Goal: Navigation & Orientation: Find specific page/section

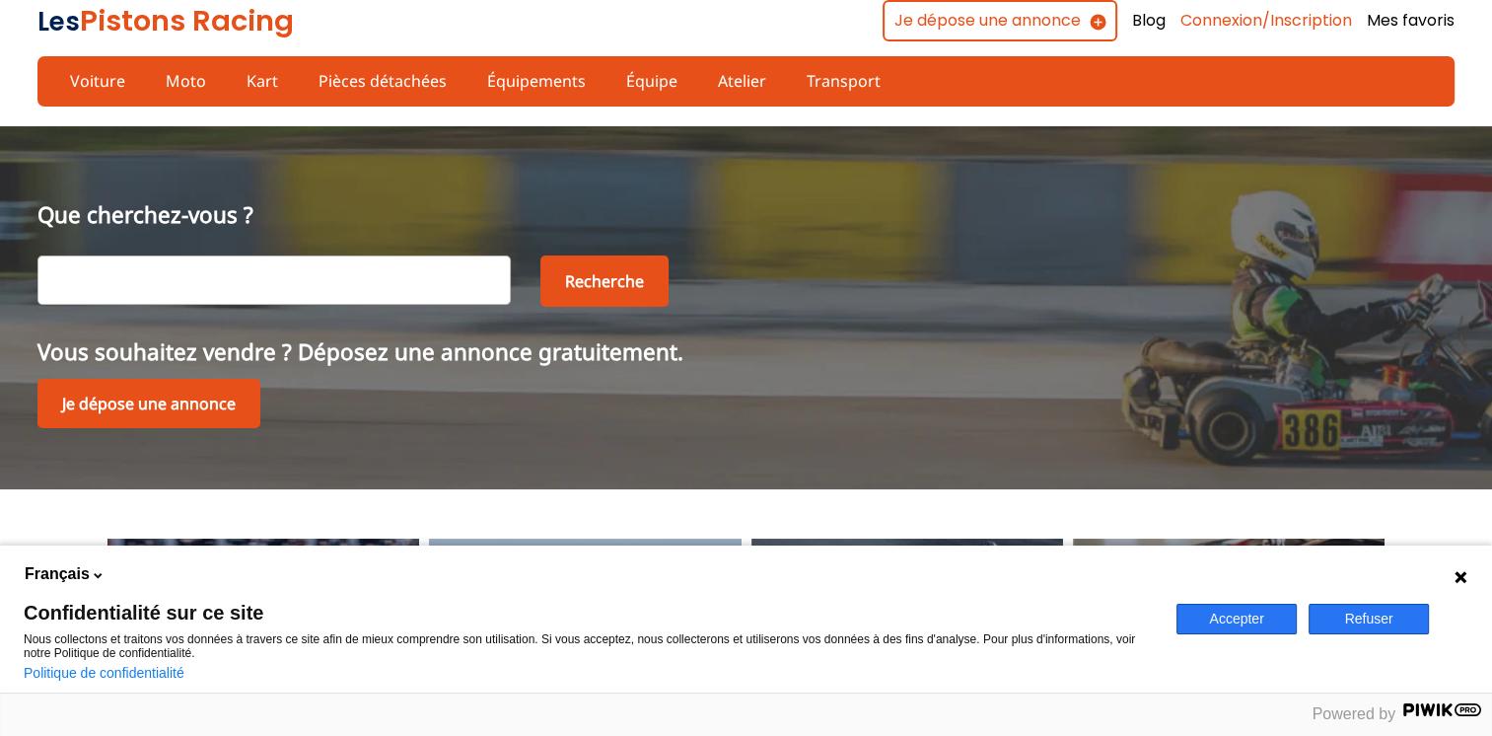
click at [1268, 21] on link "Connexion/Inscription" at bounding box center [1267, 21] width 172 height 22
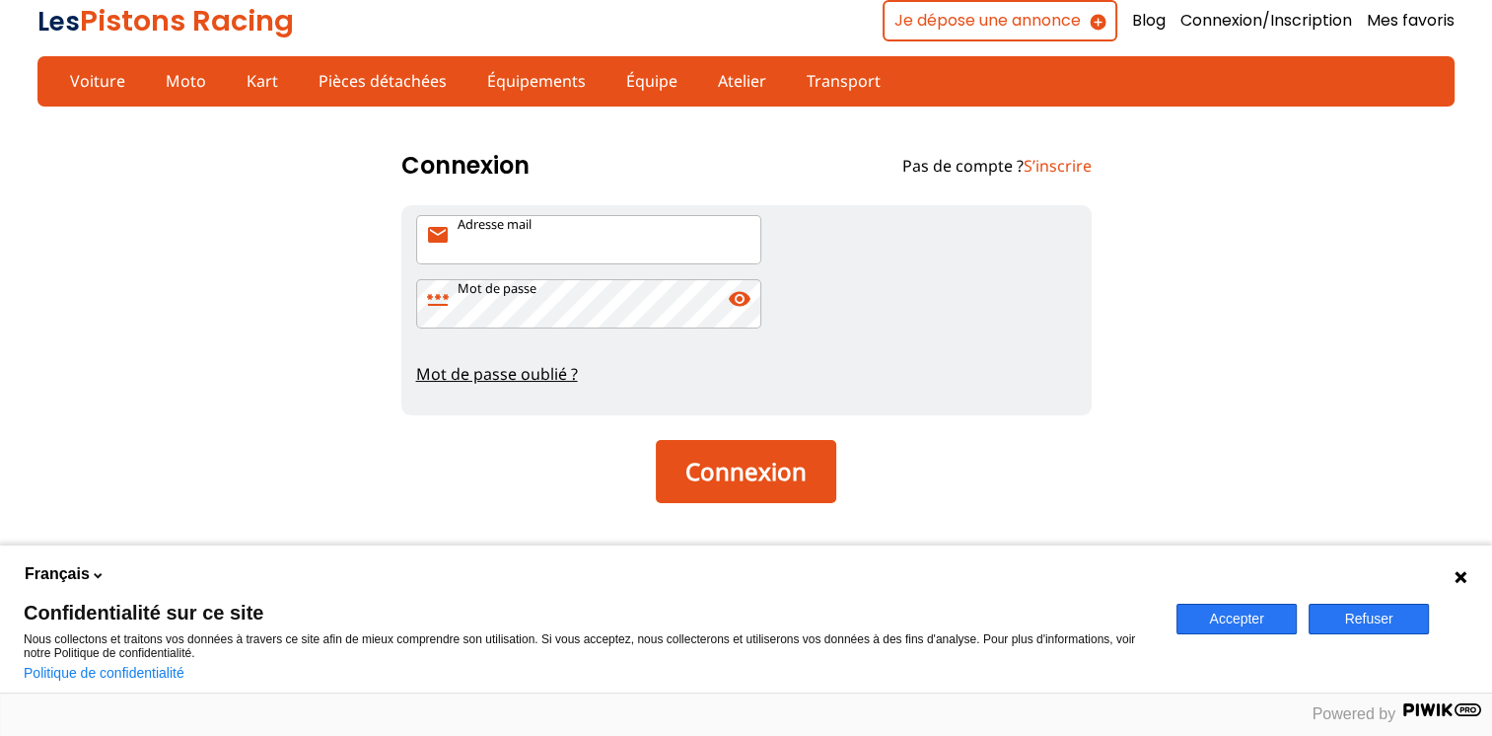
click at [588, 244] on input "Adresse mail mail" at bounding box center [588, 239] width 345 height 49
type input "philsidepdb@gmail.com"
click at [656, 440] on button "Connexion" at bounding box center [746, 471] width 180 height 63
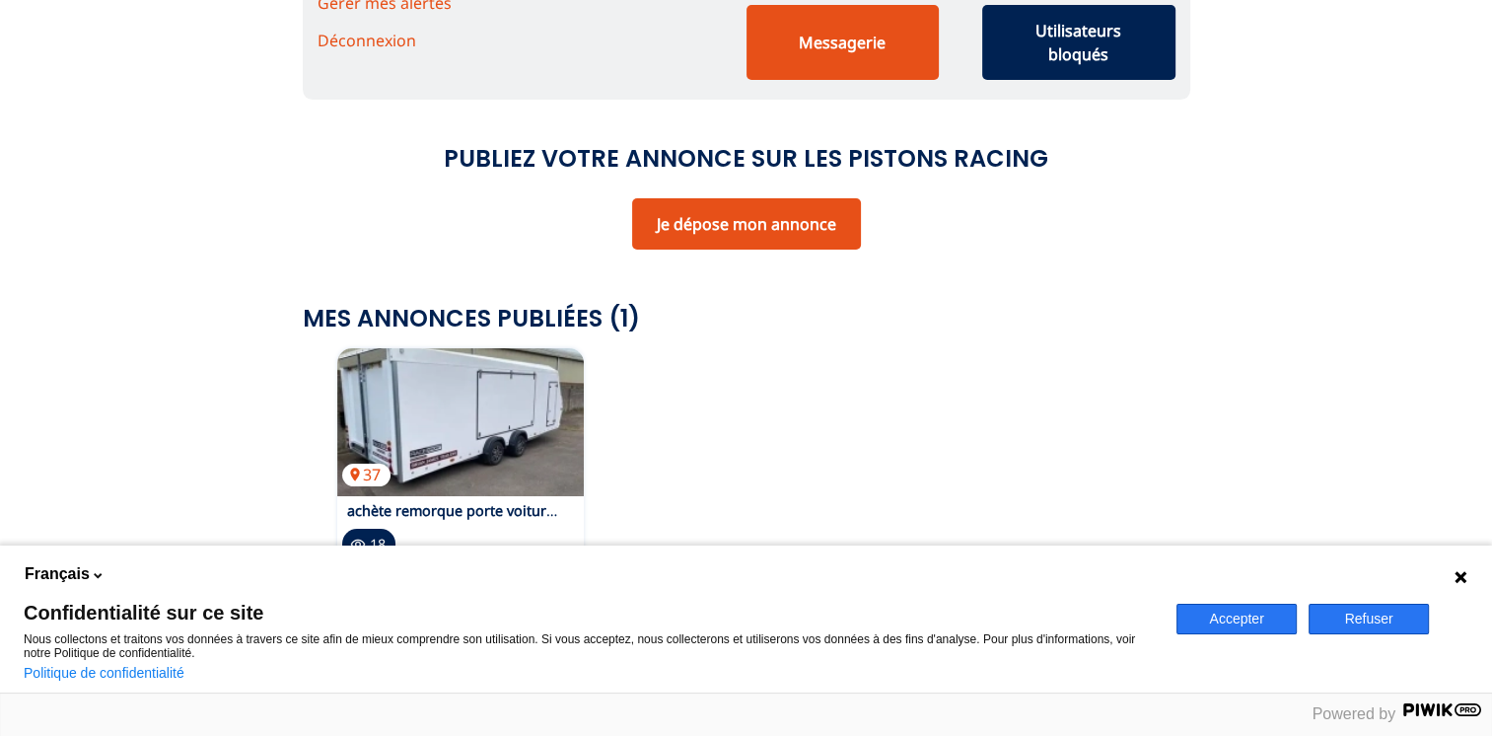
scroll to position [592, 0]
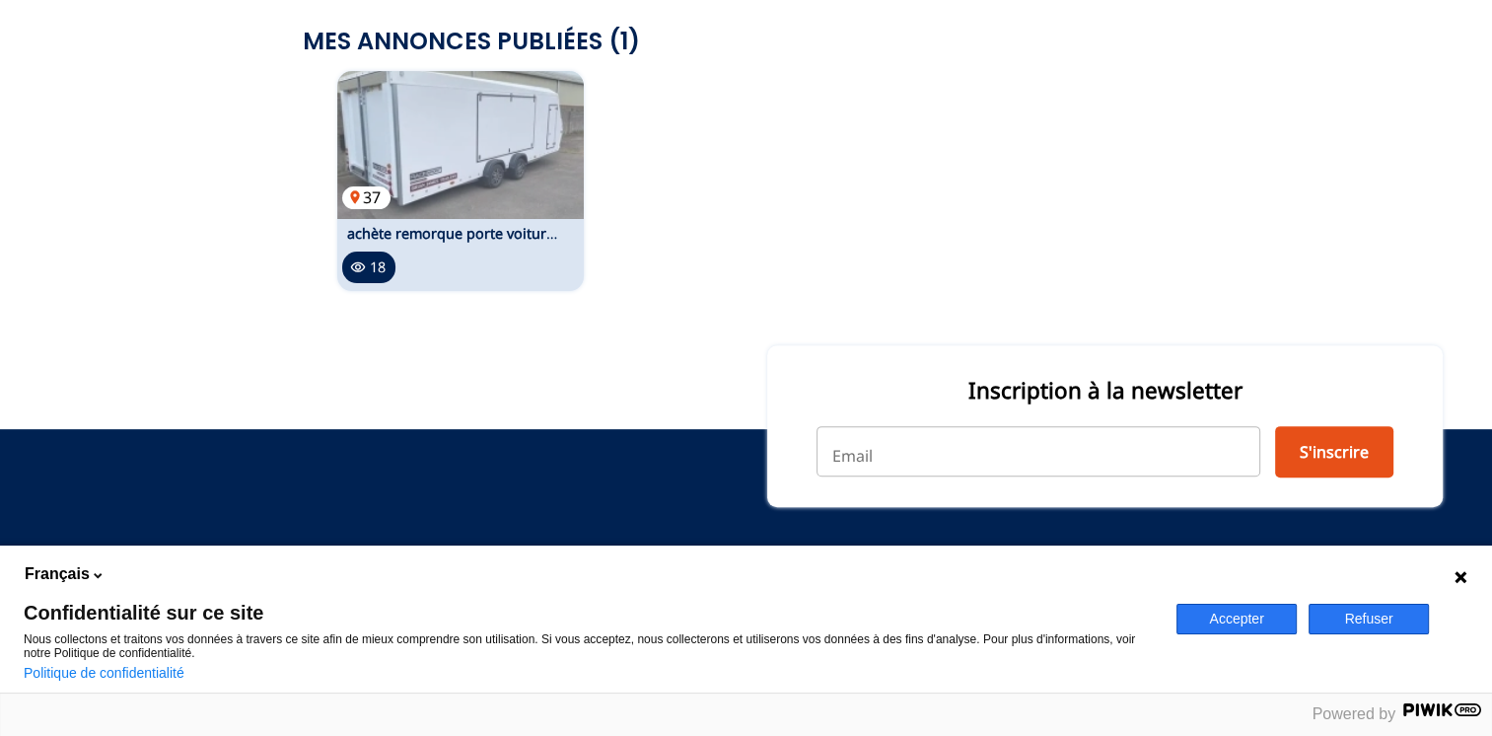
drag, startPoint x: 469, startPoint y: 168, endPoint x: 442, endPoint y: 164, distance: 27.9
click at [442, 164] on img at bounding box center [460, 145] width 247 height 148
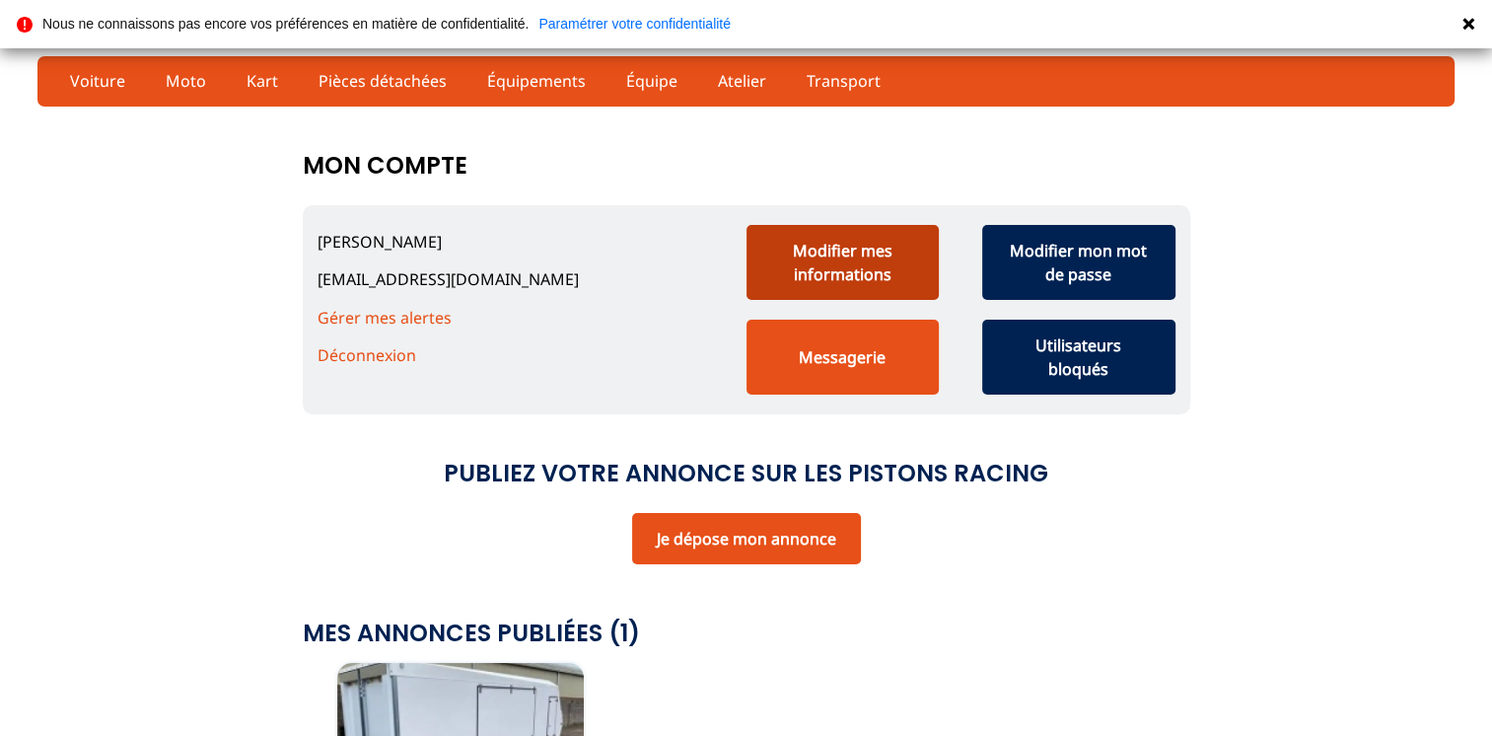
click at [828, 250] on button "Modifier mes informations" at bounding box center [843, 262] width 193 height 75
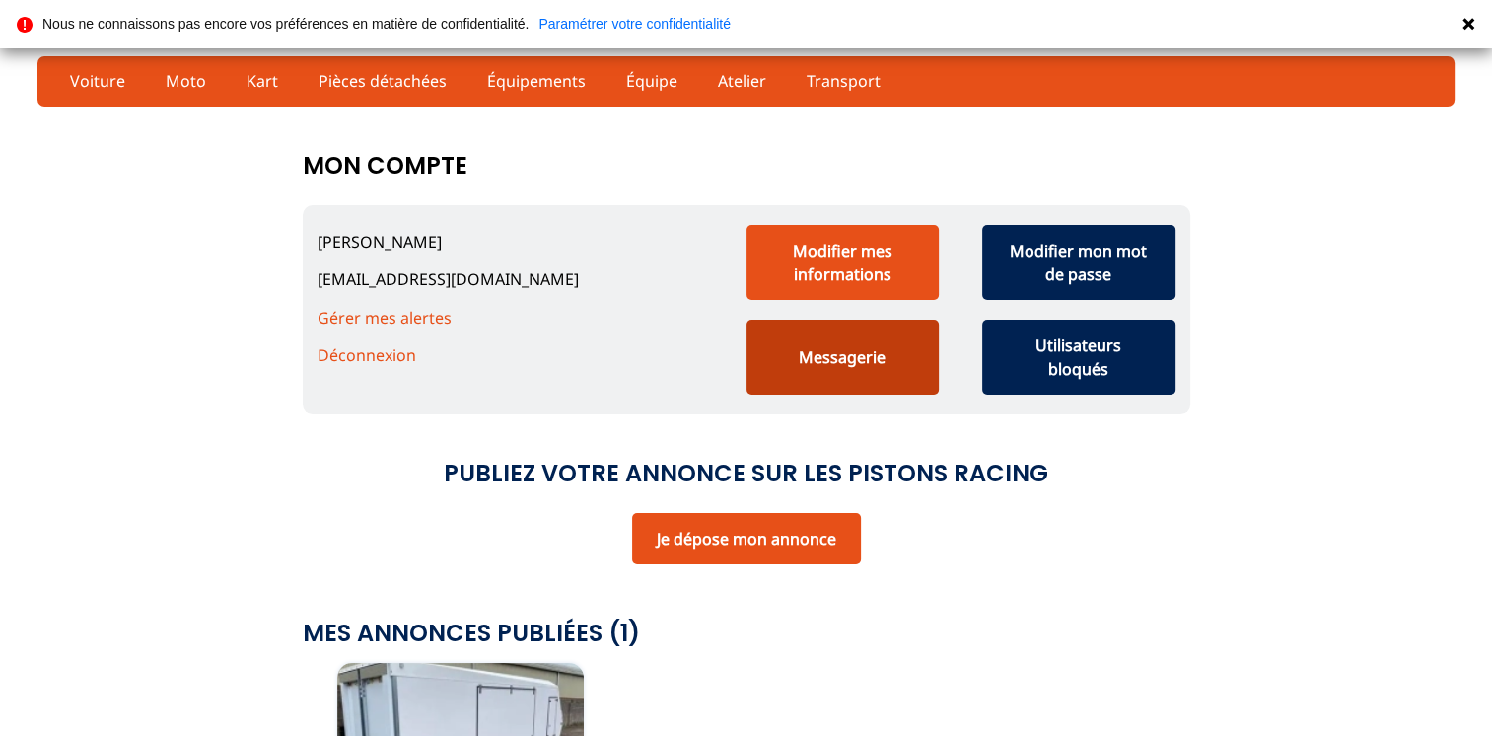
click at [845, 353] on button "Messagerie" at bounding box center [843, 357] width 193 height 75
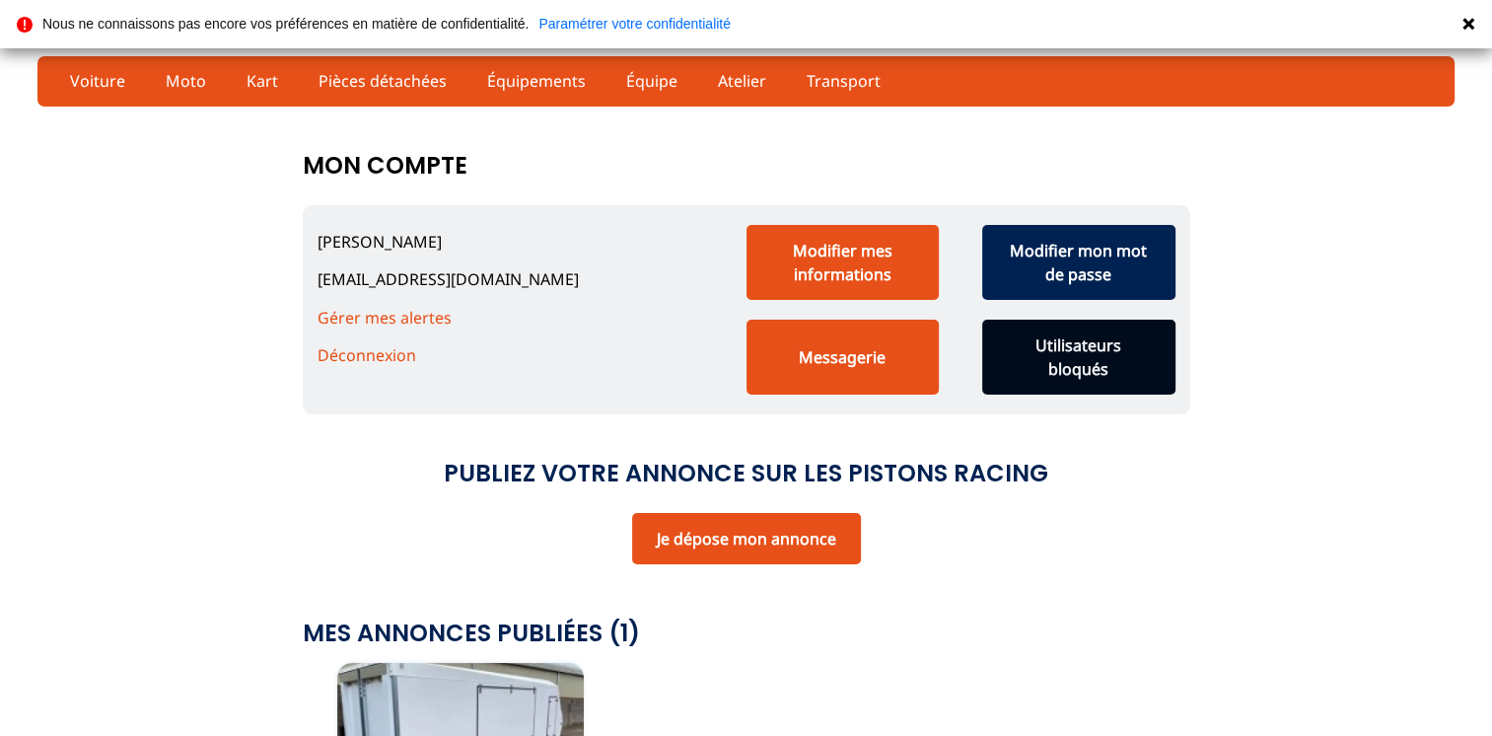
click at [1085, 355] on button "Utilisateurs bloqués" at bounding box center [1078, 357] width 193 height 75
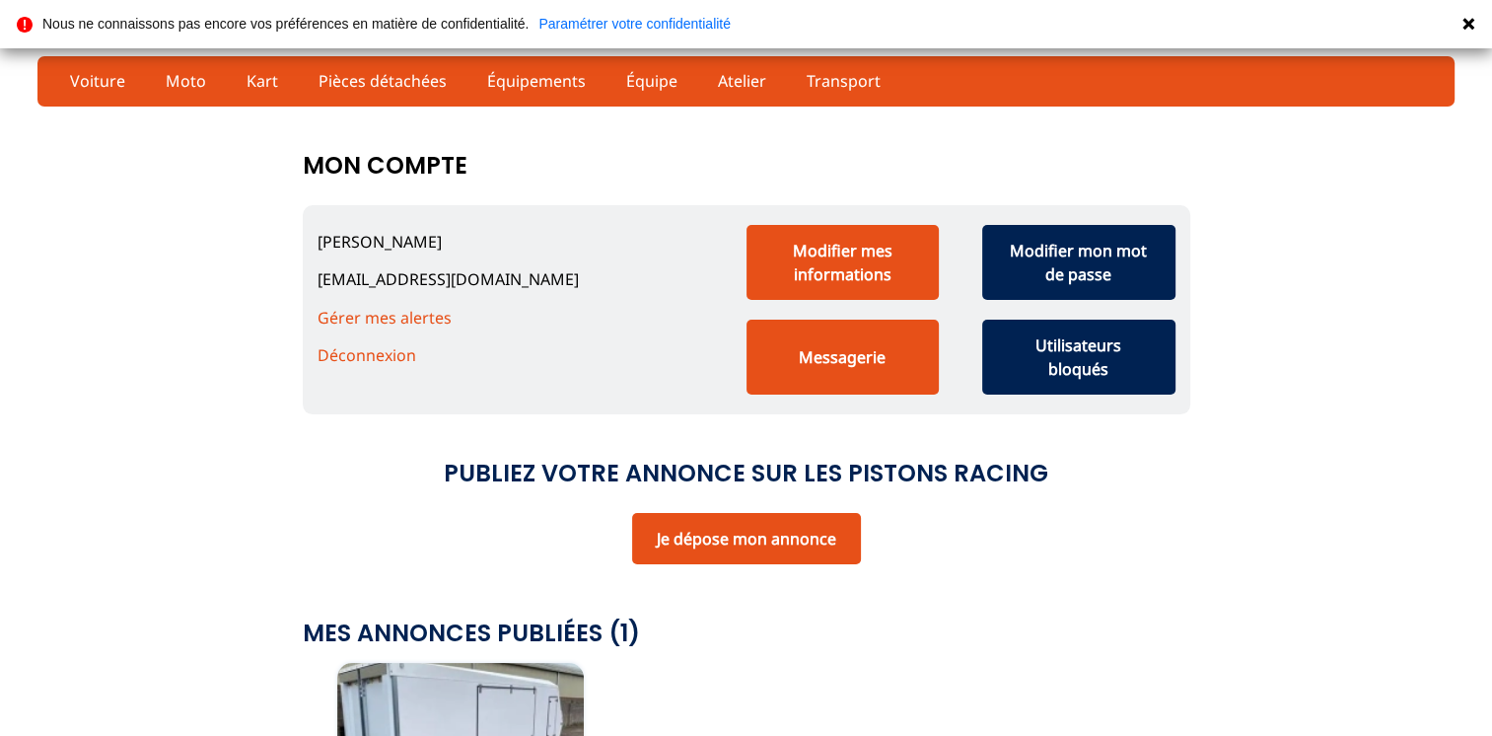
click at [617, 26] on link "Paramétrer votre confidentialité" at bounding box center [635, 24] width 192 height 14
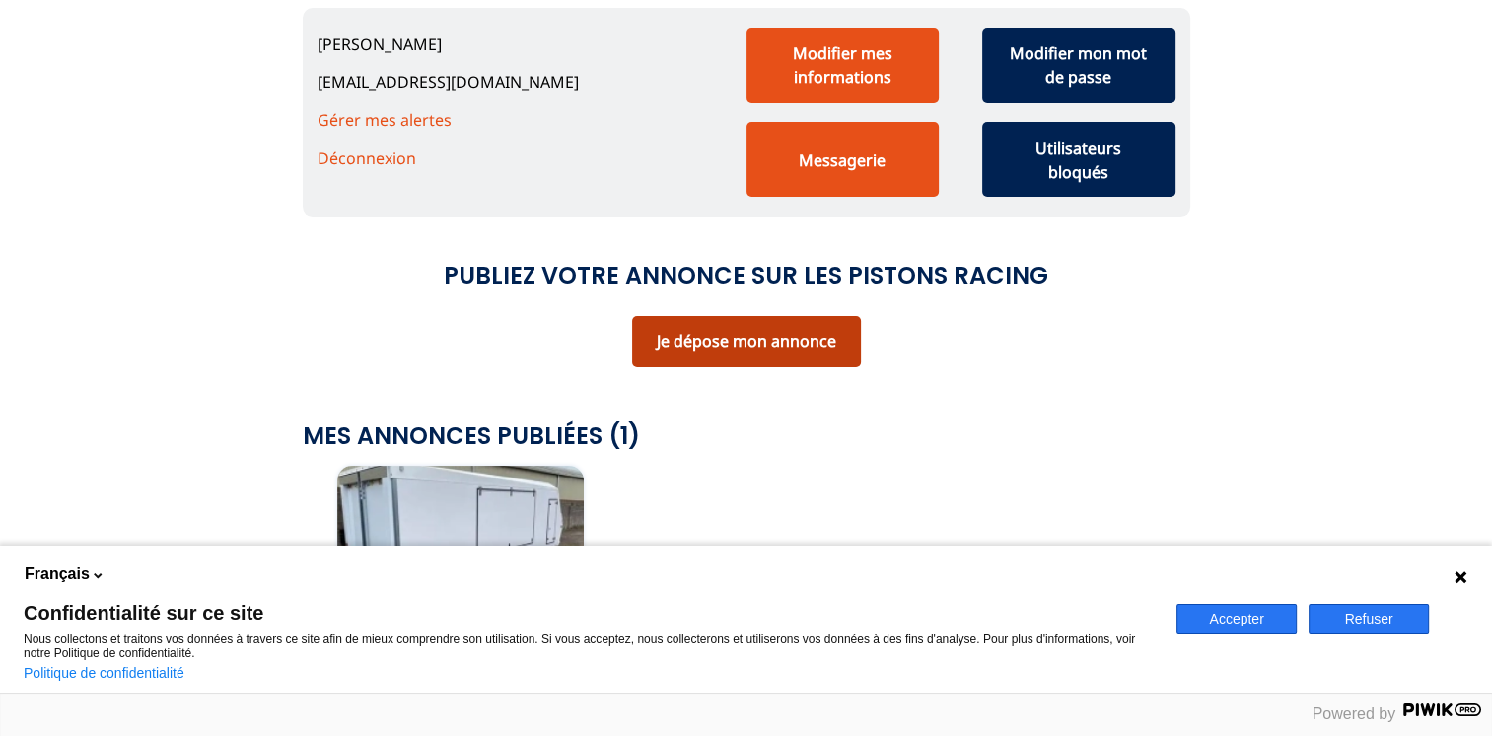
scroll to position [99, 0]
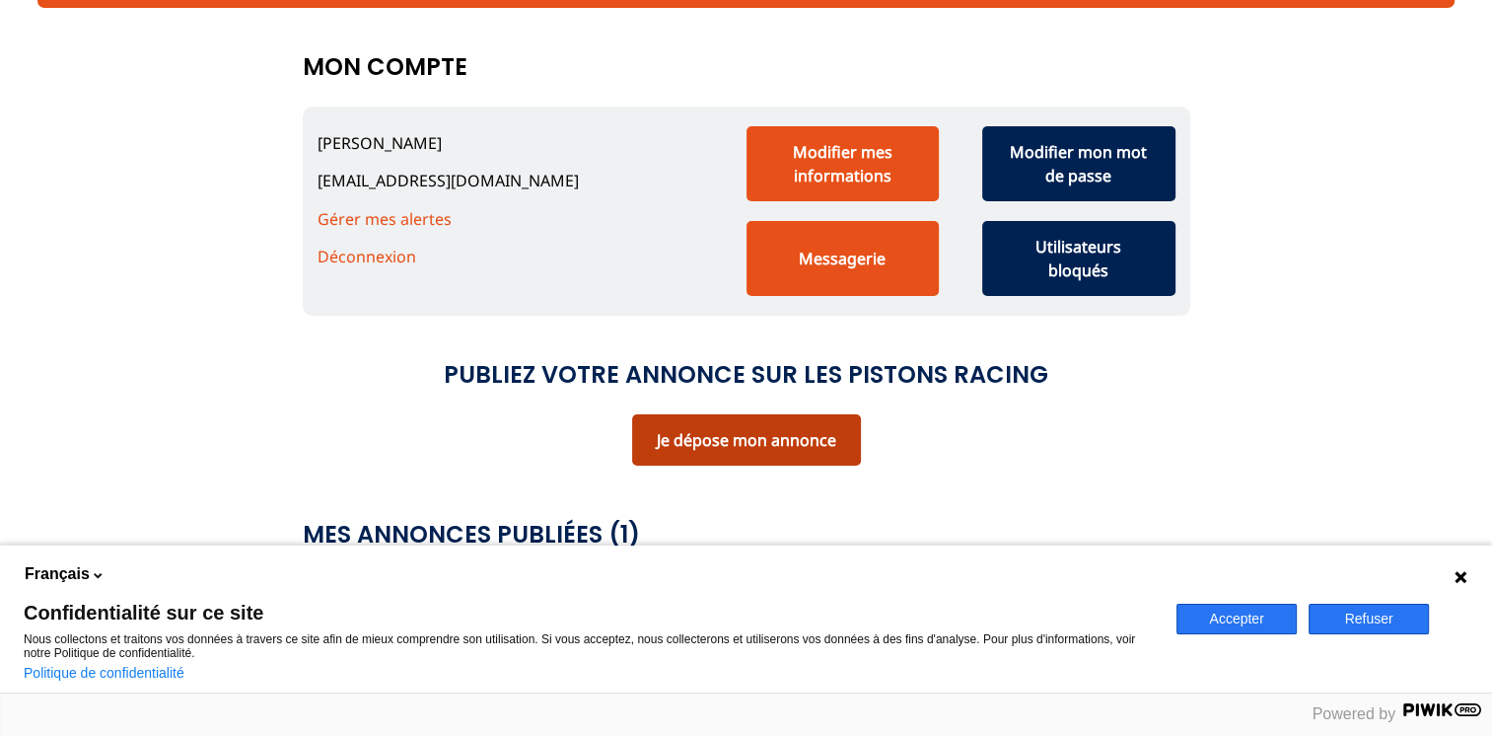
click at [770, 441] on link "Je dépose mon annonce" at bounding box center [747, 440] width 180 height 22
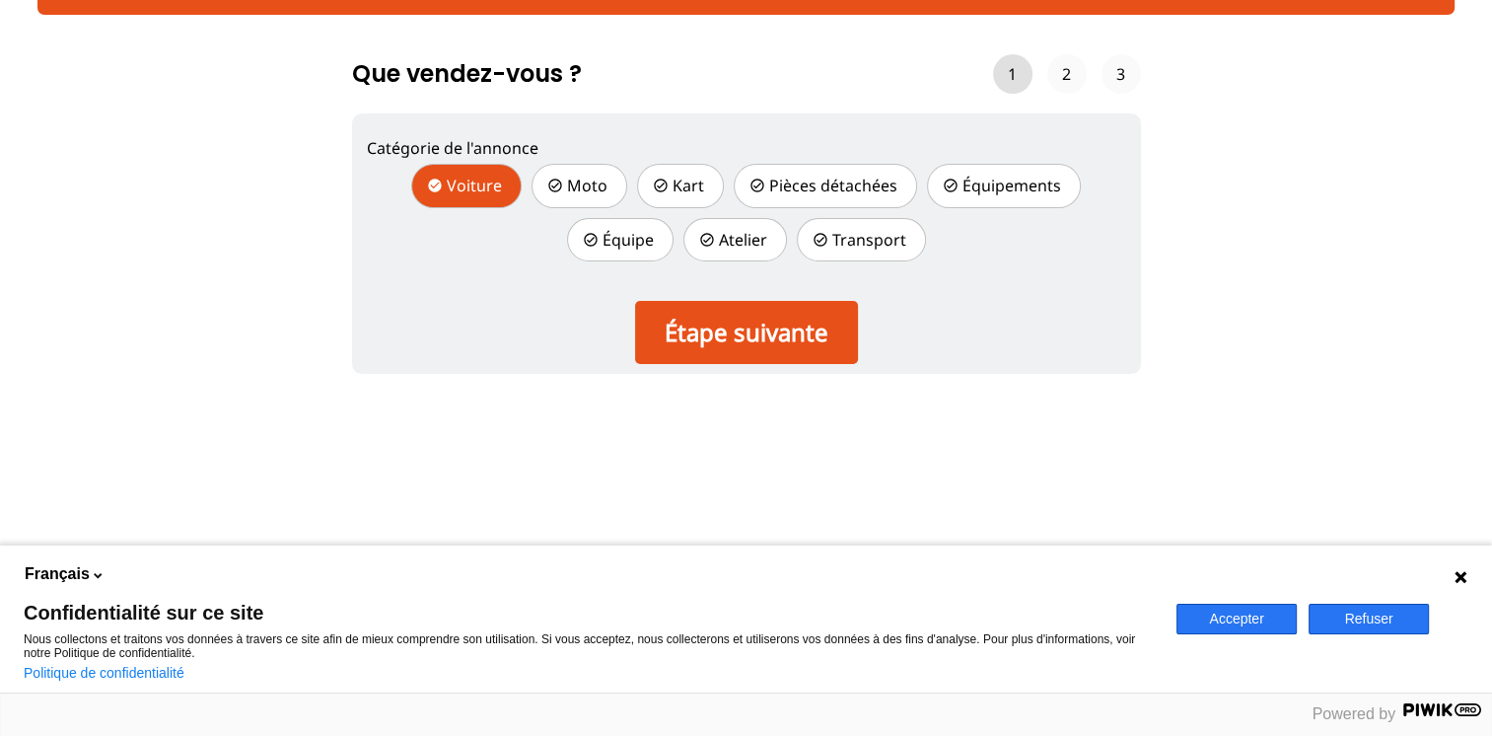
scroll to position [197, 0]
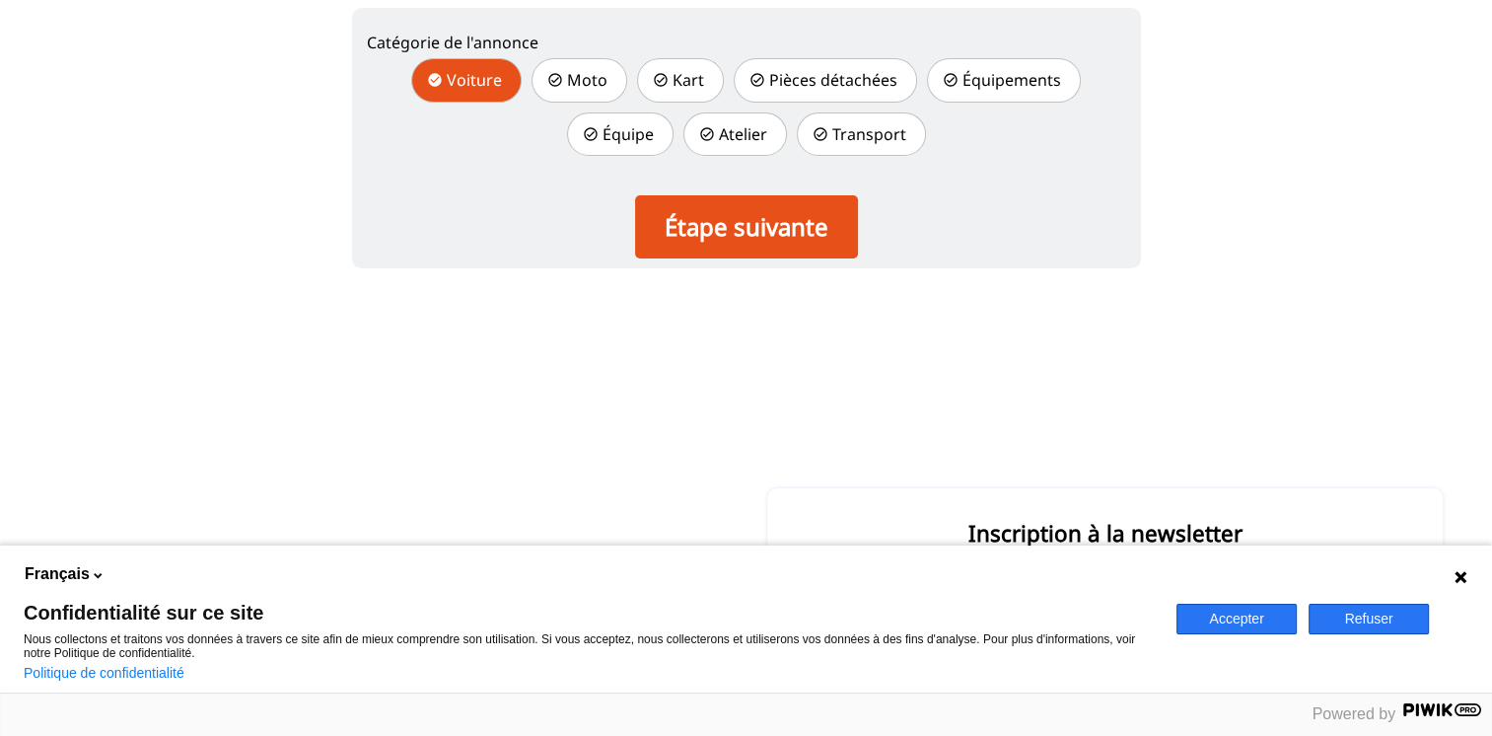
click at [1378, 625] on button "Refuser" at bounding box center [1369, 619] width 120 height 31
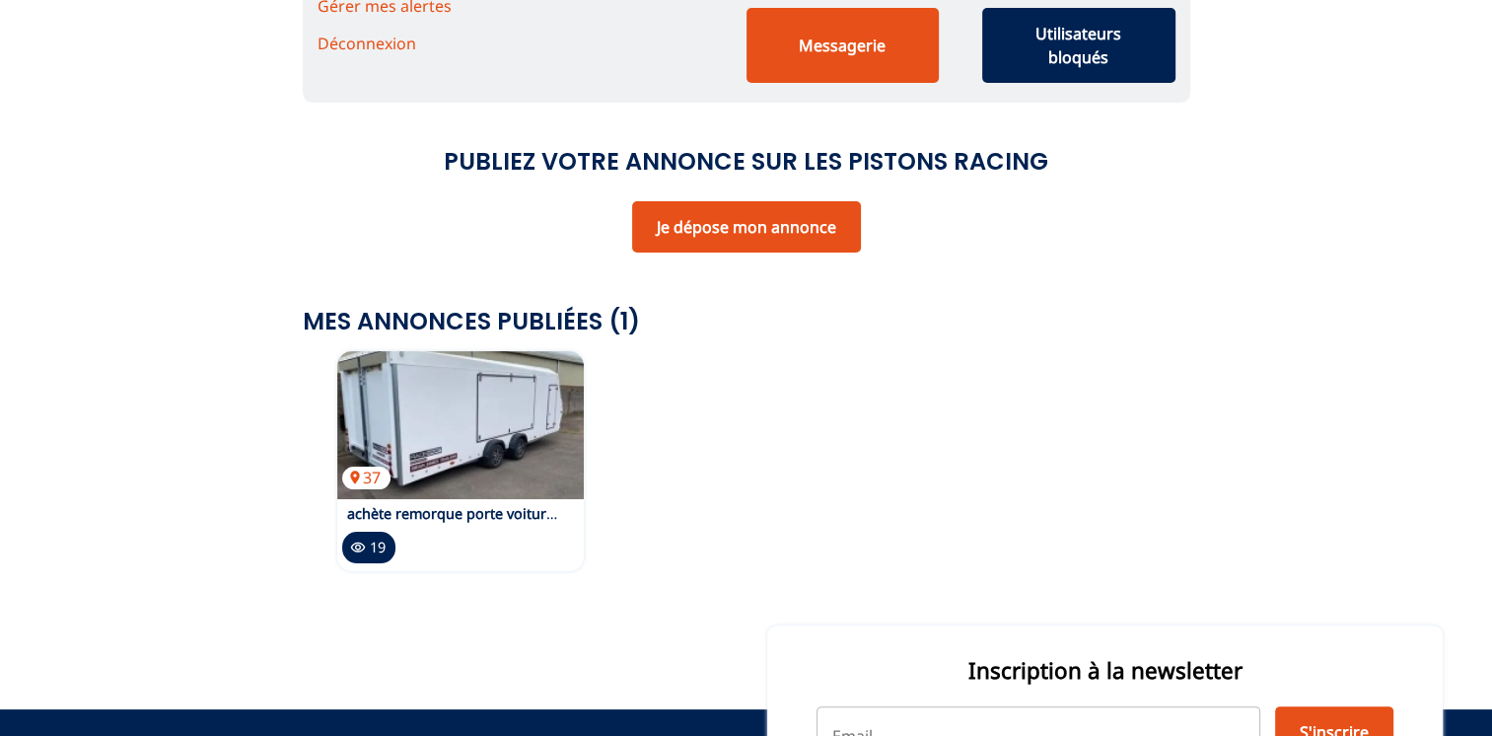
scroll to position [197, 0]
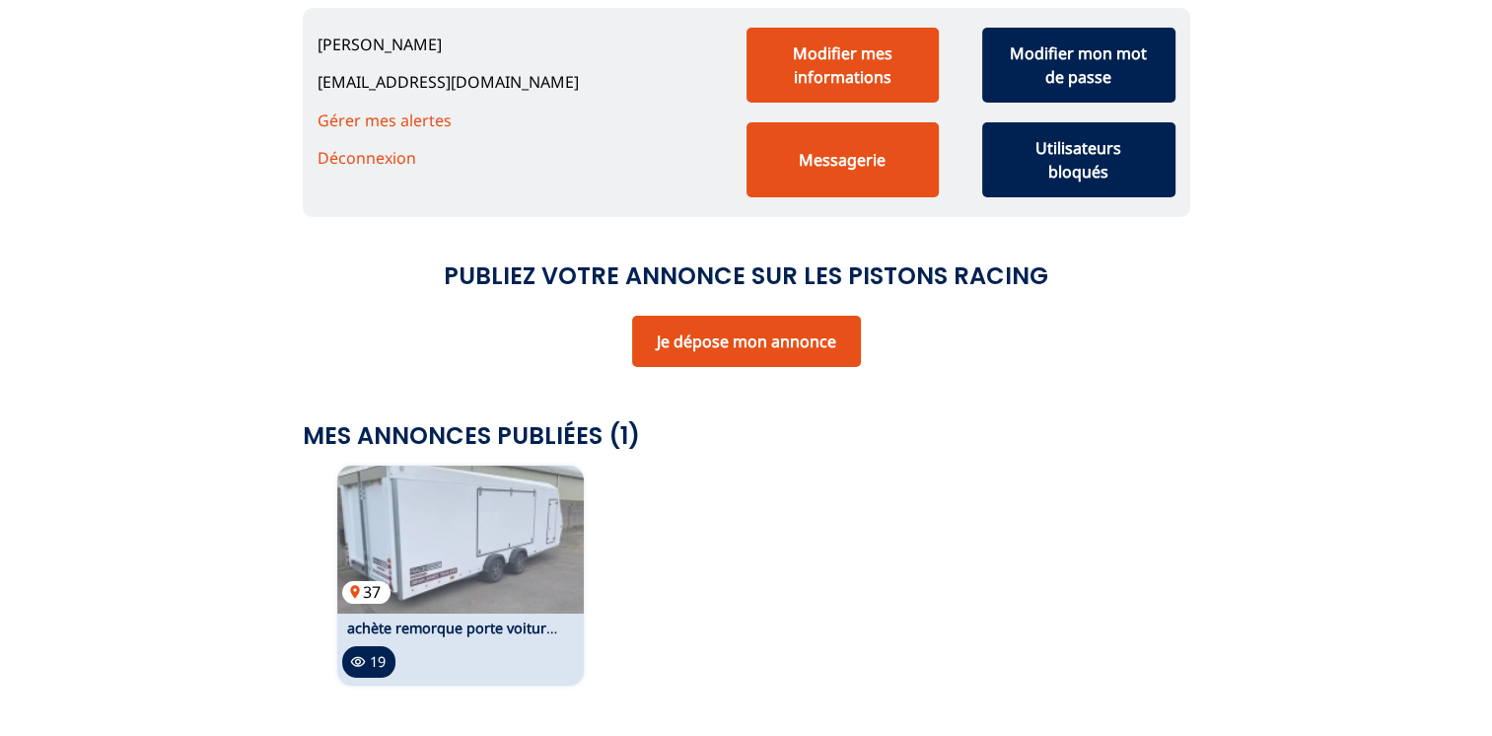
click at [542, 503] on img at bounding box center [460, 540] width 247 height 148
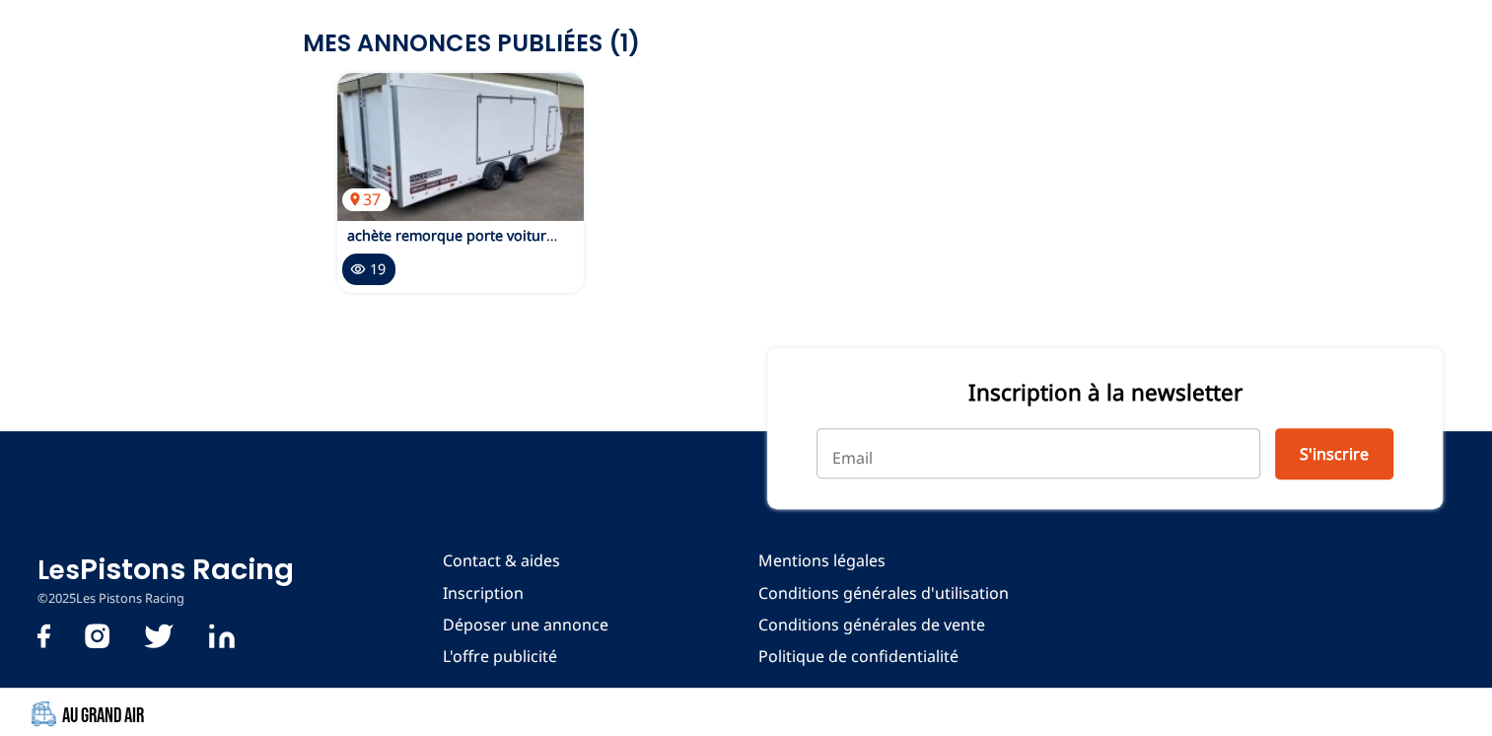
scroll to position [593, 0]
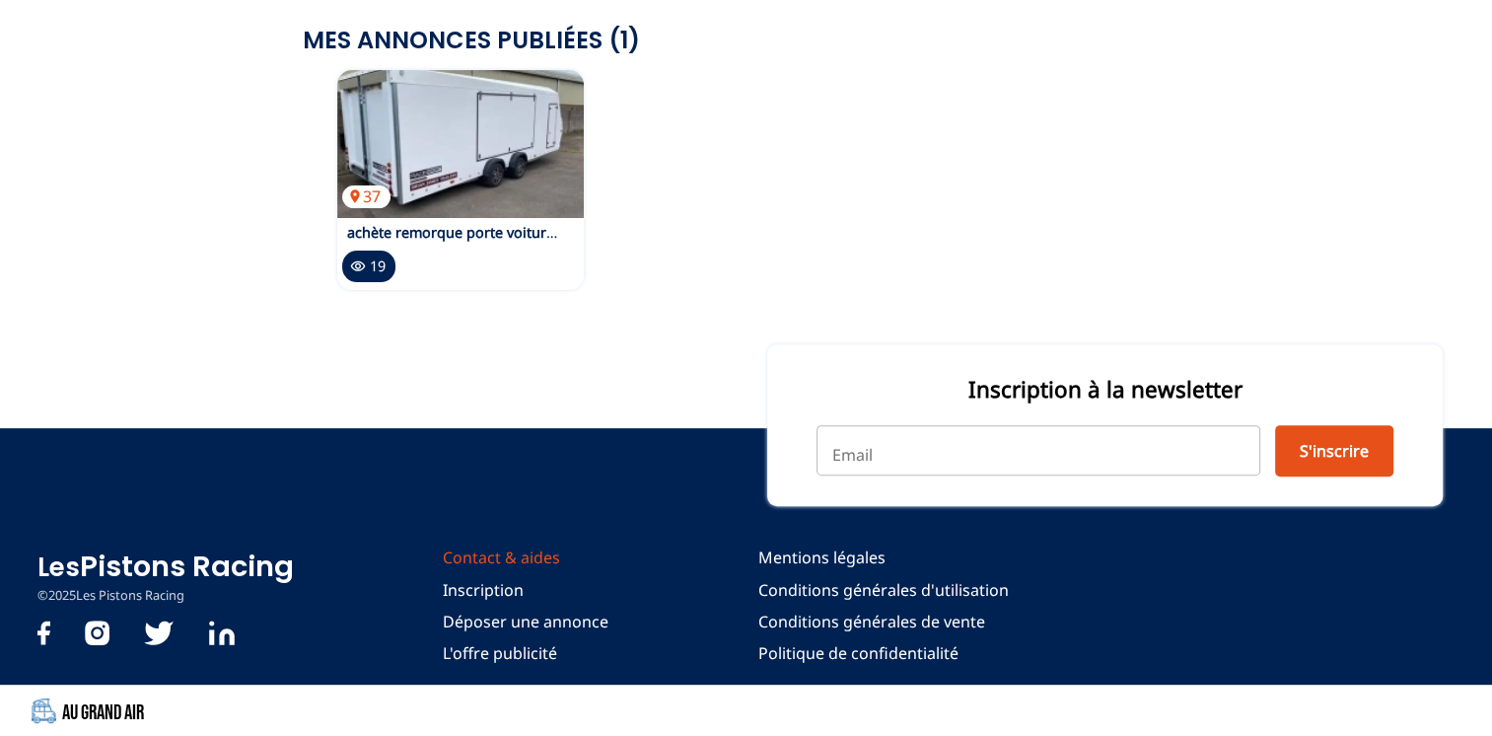
click at [497, 558] on link "Contact & aides" at bounding box center [526, 557] width 166 height 22
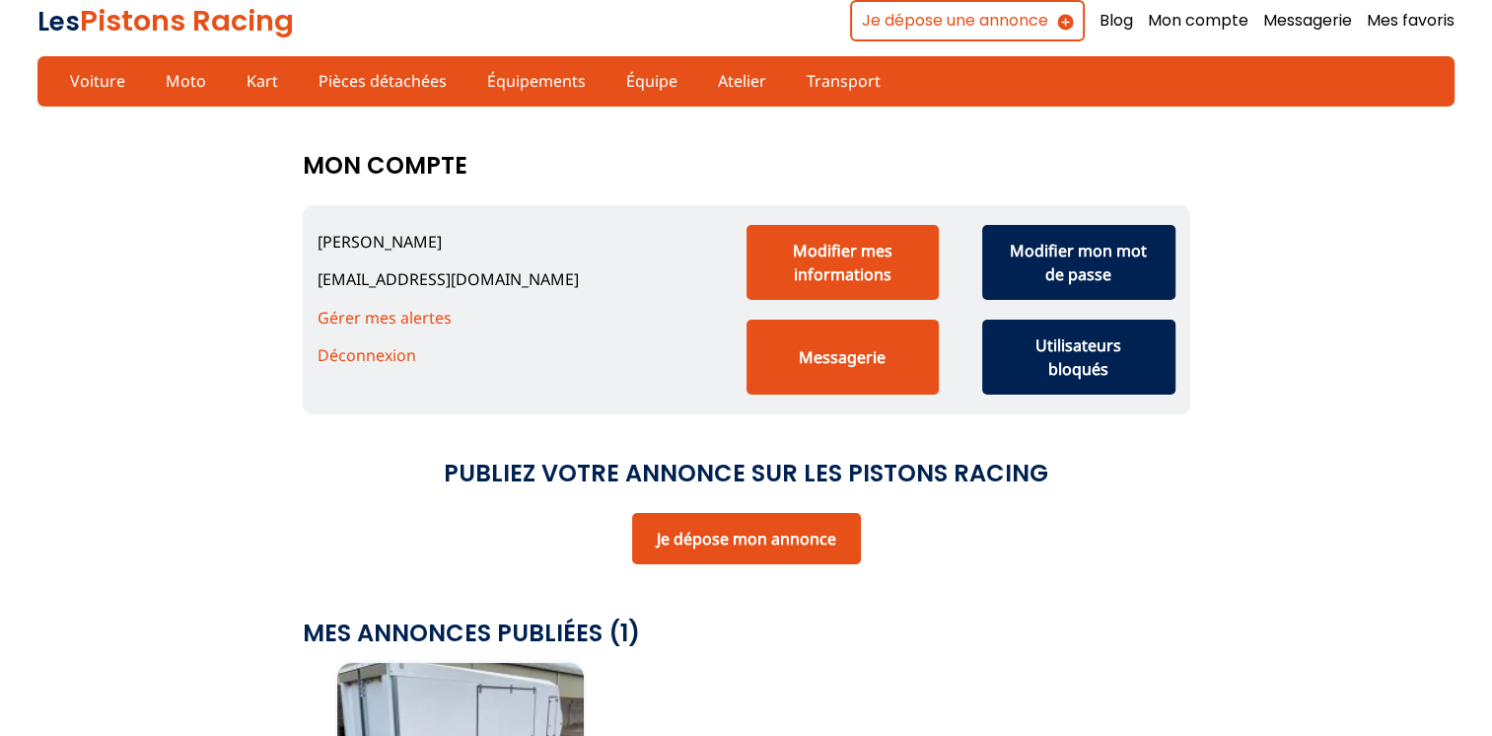
scroll to position [1, 0]
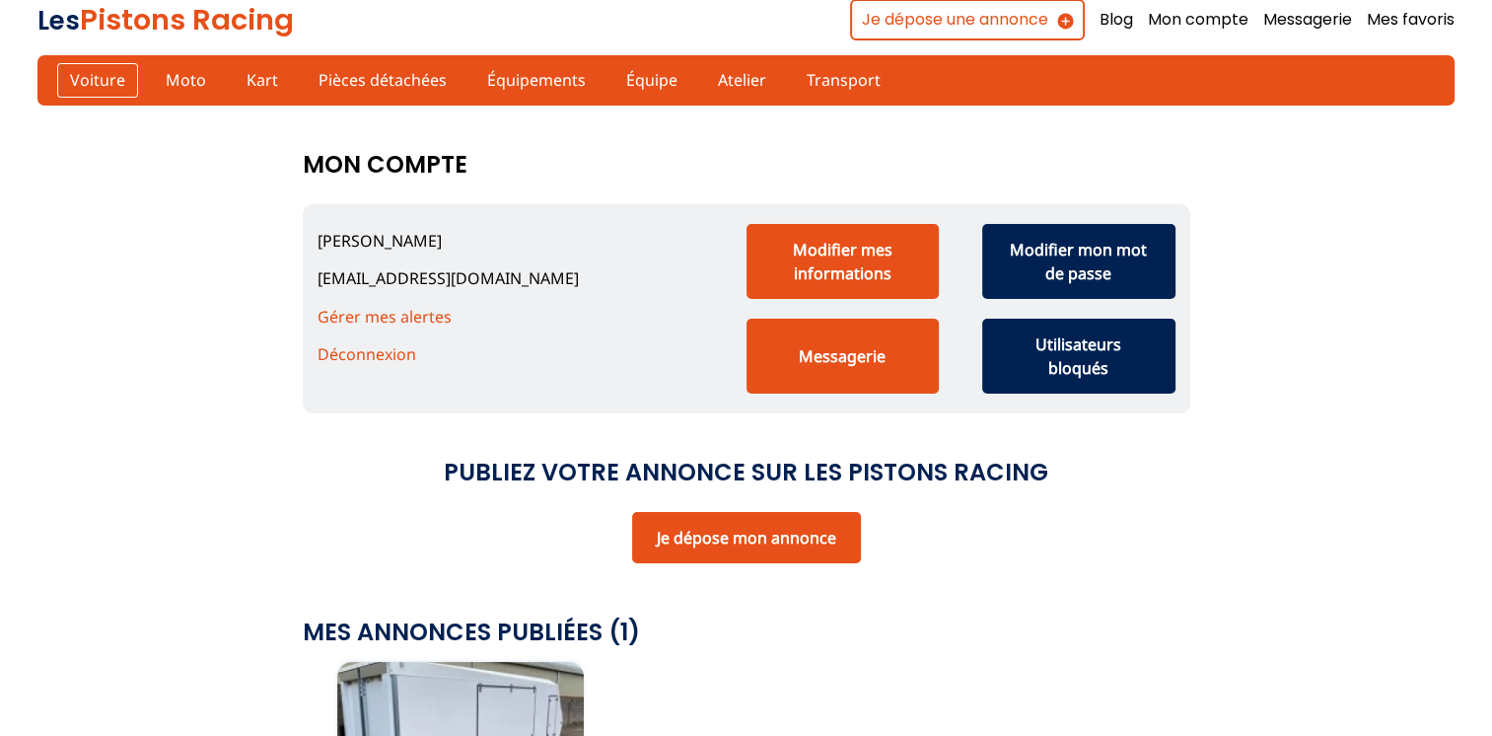
click at [102, 84] on link "Voiture" at bounding box center [97, 80] width 81 height 34
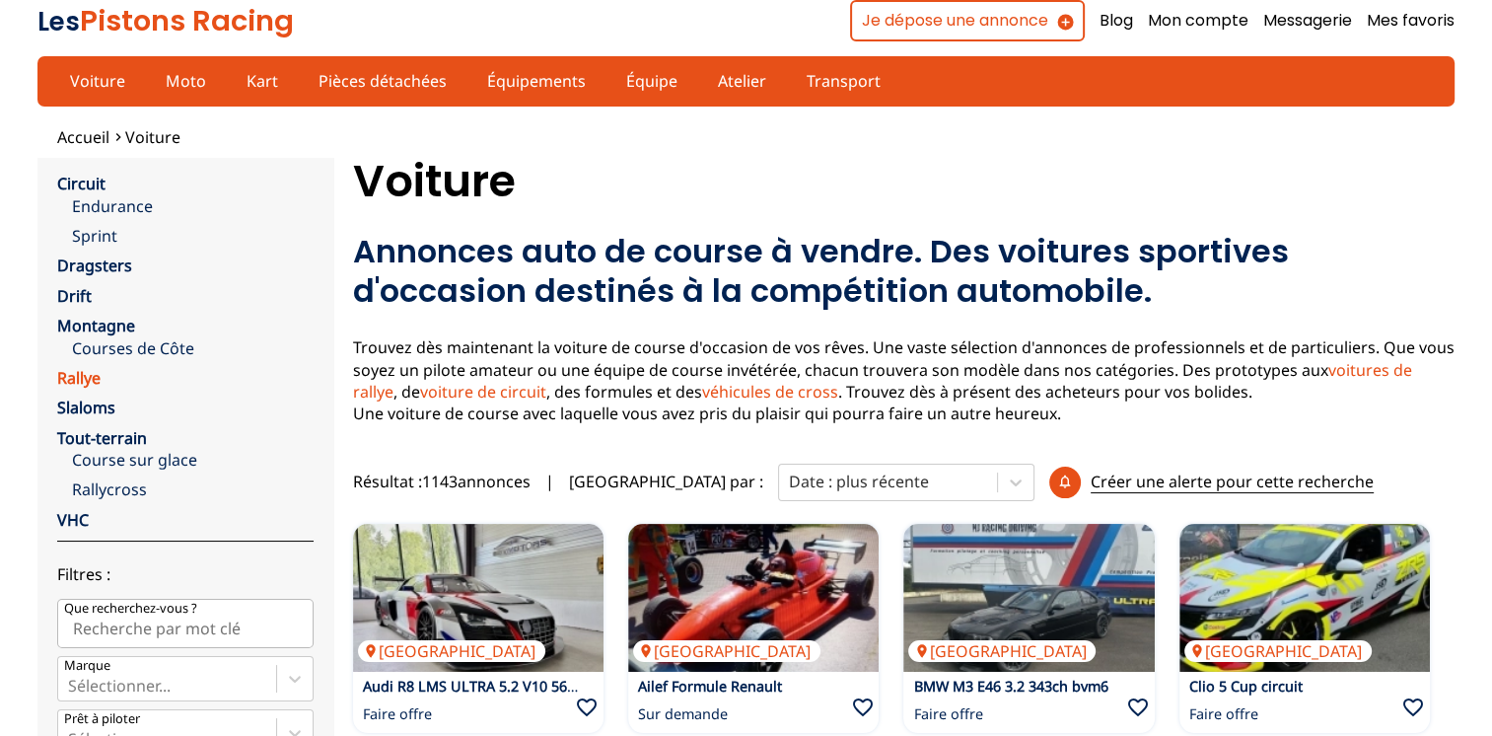
click at [87, 371] on link "Rallye" at bounding box center [78, 378] width 43 height 22
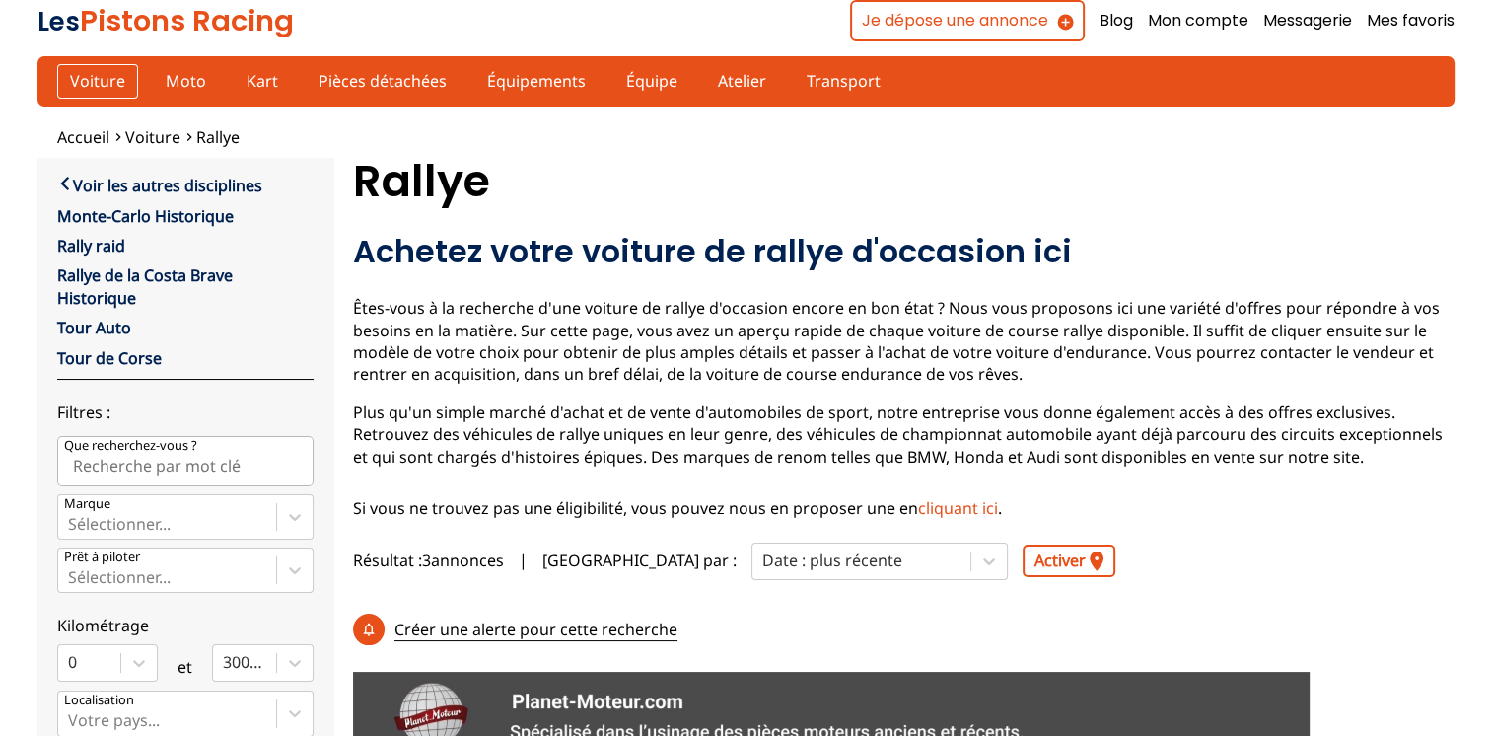
click at [95, 77] on link "Voiture" at bounding box center [97, 81] width 81 height 34
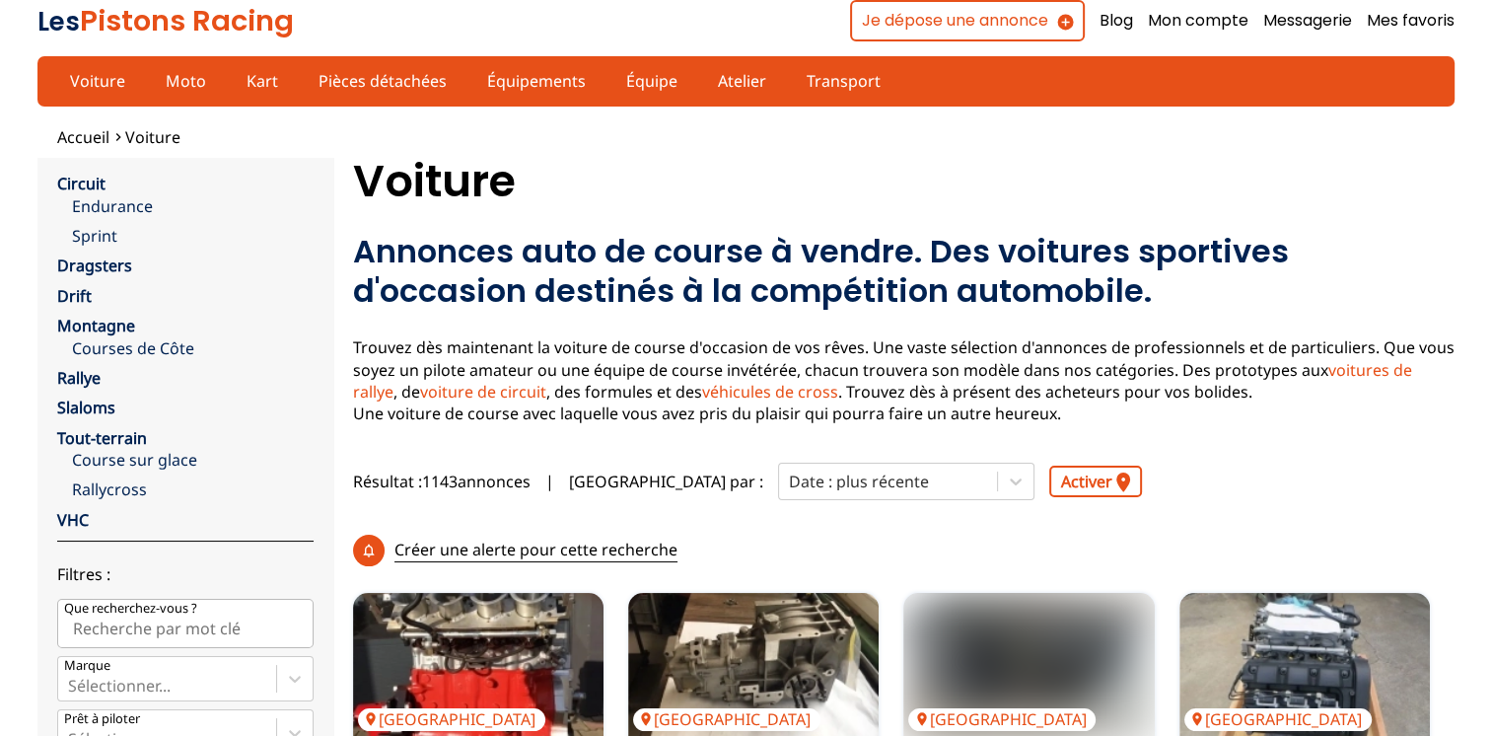
scroll to position [99, 0]
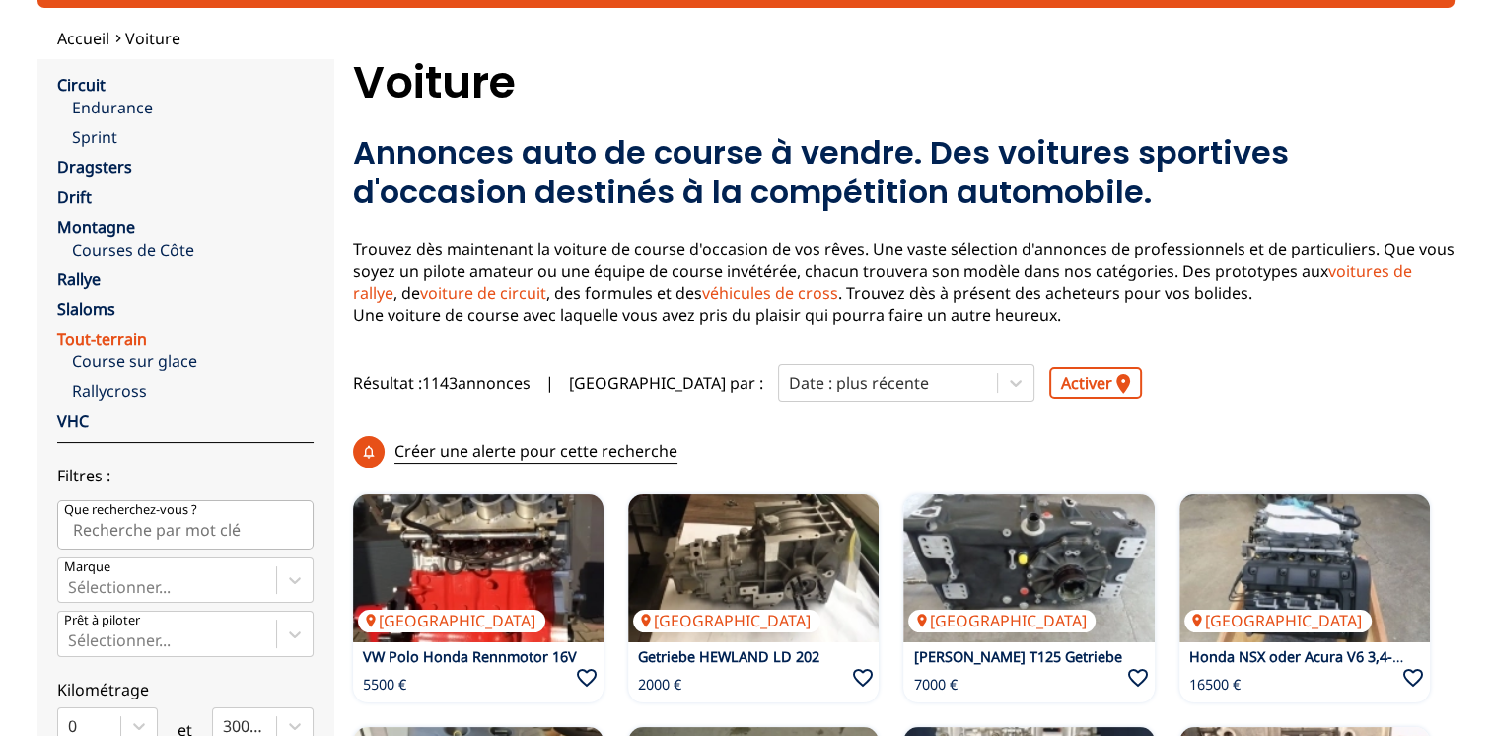
click at [103, 331] on link "Tout-terrain" at bounding box center [102, 339] width 90 height 22
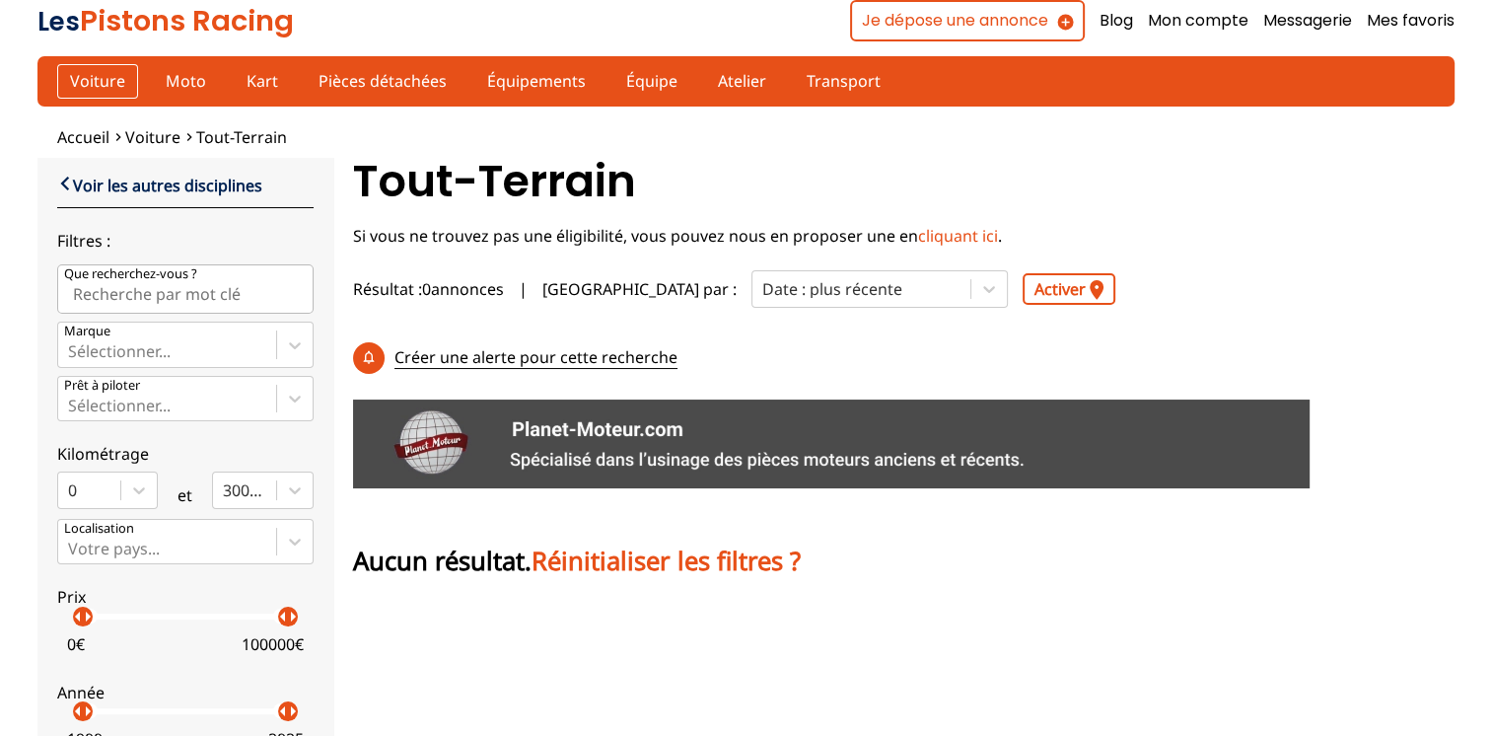
click at [80, 74] on link "Voiture" at bounding box center [97, 81] width 81 height 34
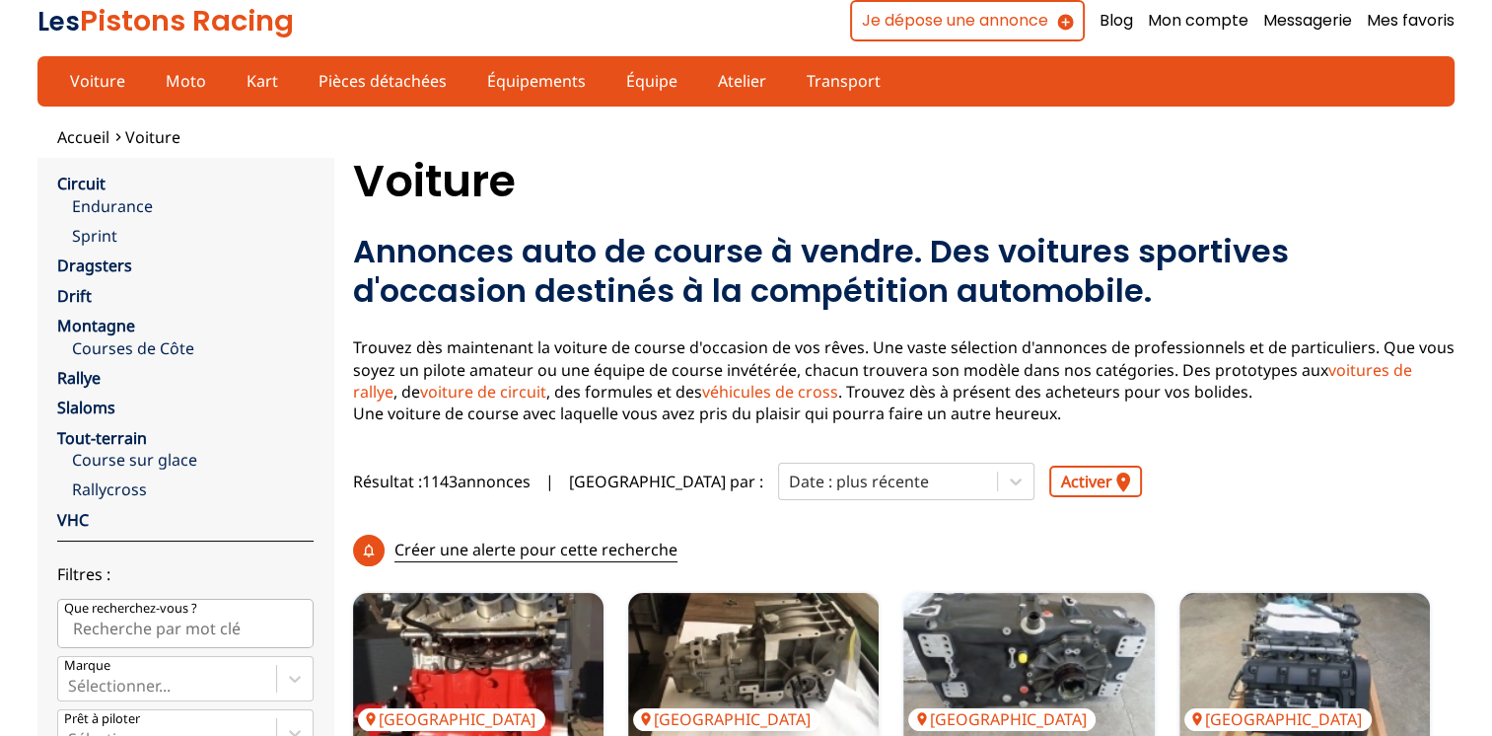
scroll to position [296, 0]
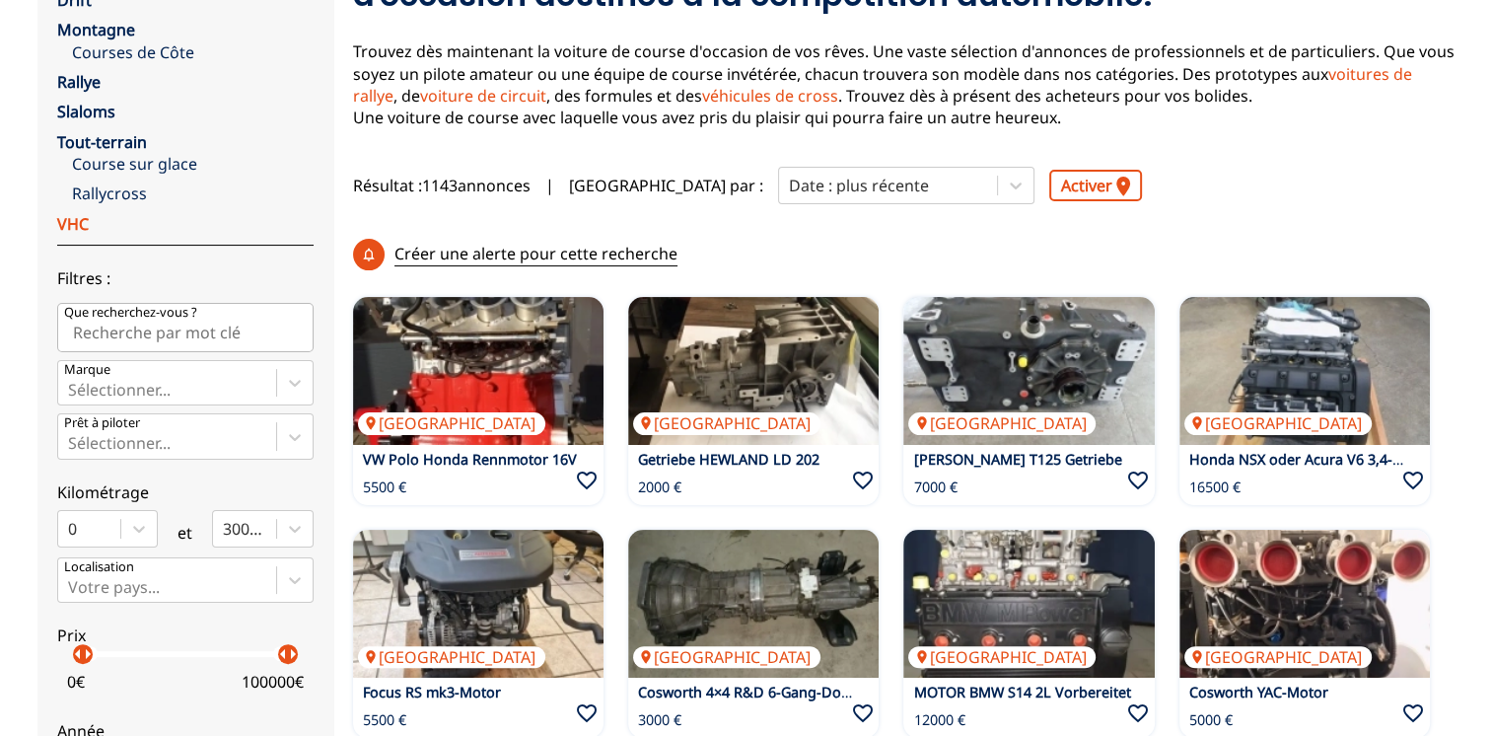
click at [81, 225] on link "VHC" at bounding box center [73, 224] width 32 height 22
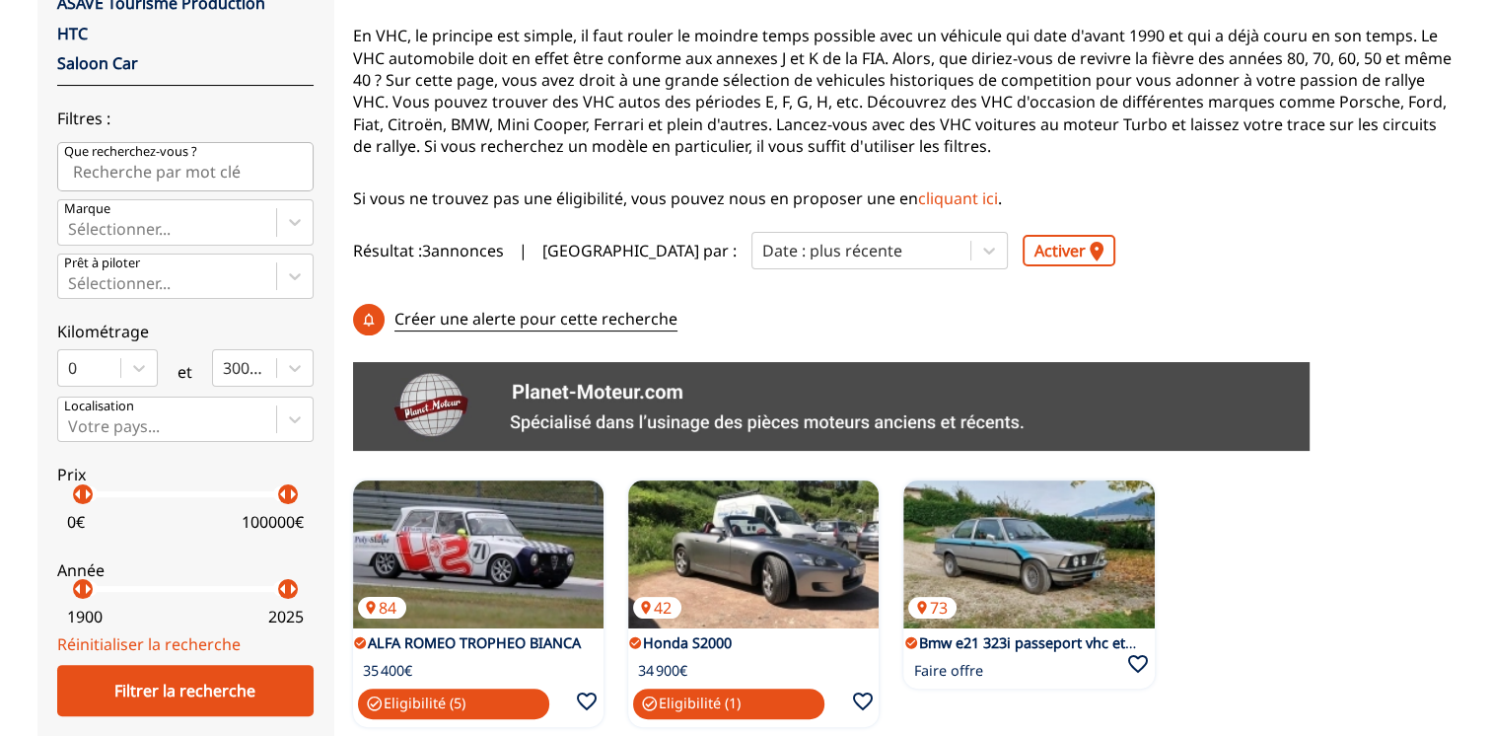
scroll to position [296, 0]
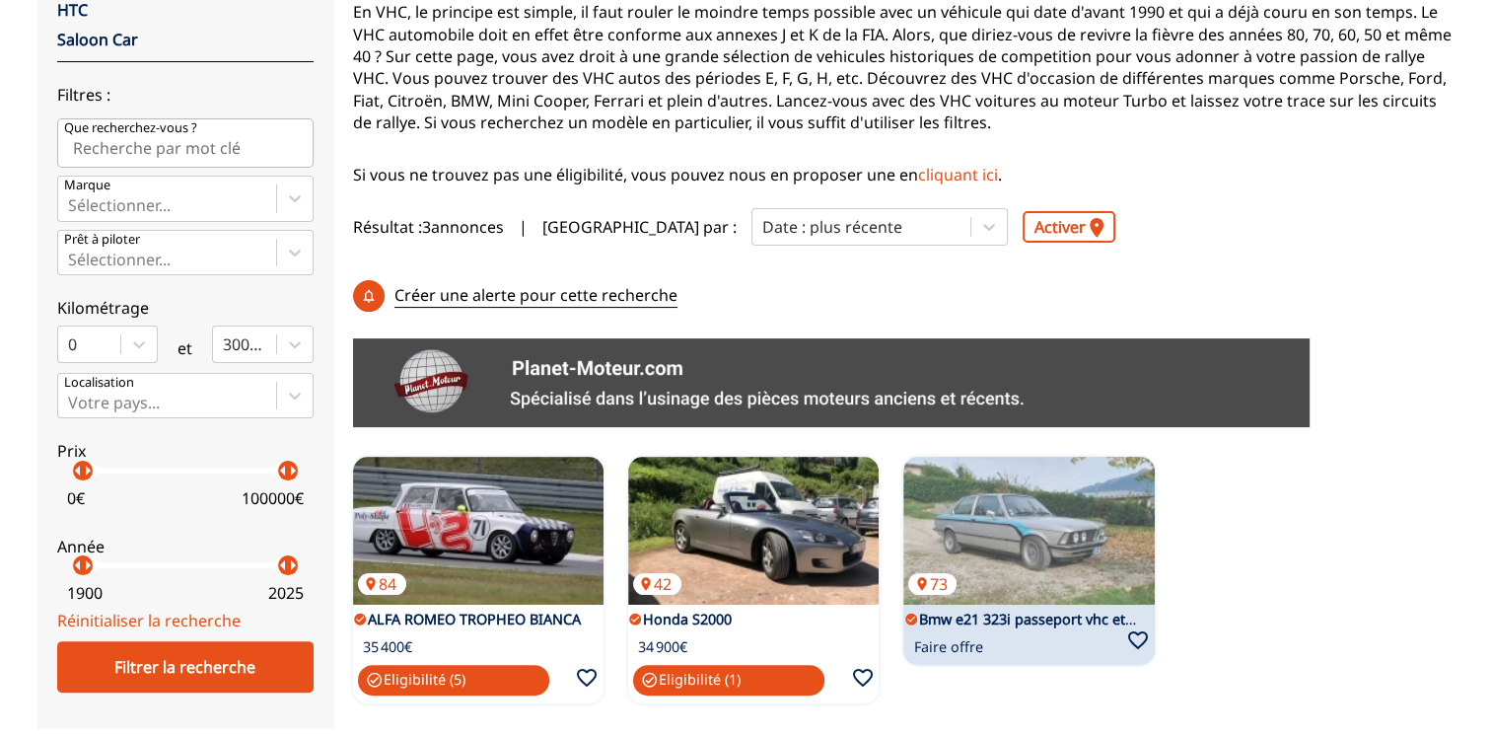
click at [998, 610] on link "Bmw e21 323i passeport vhc et régularité" at bounding box center [1056, 619] width 276 height 19
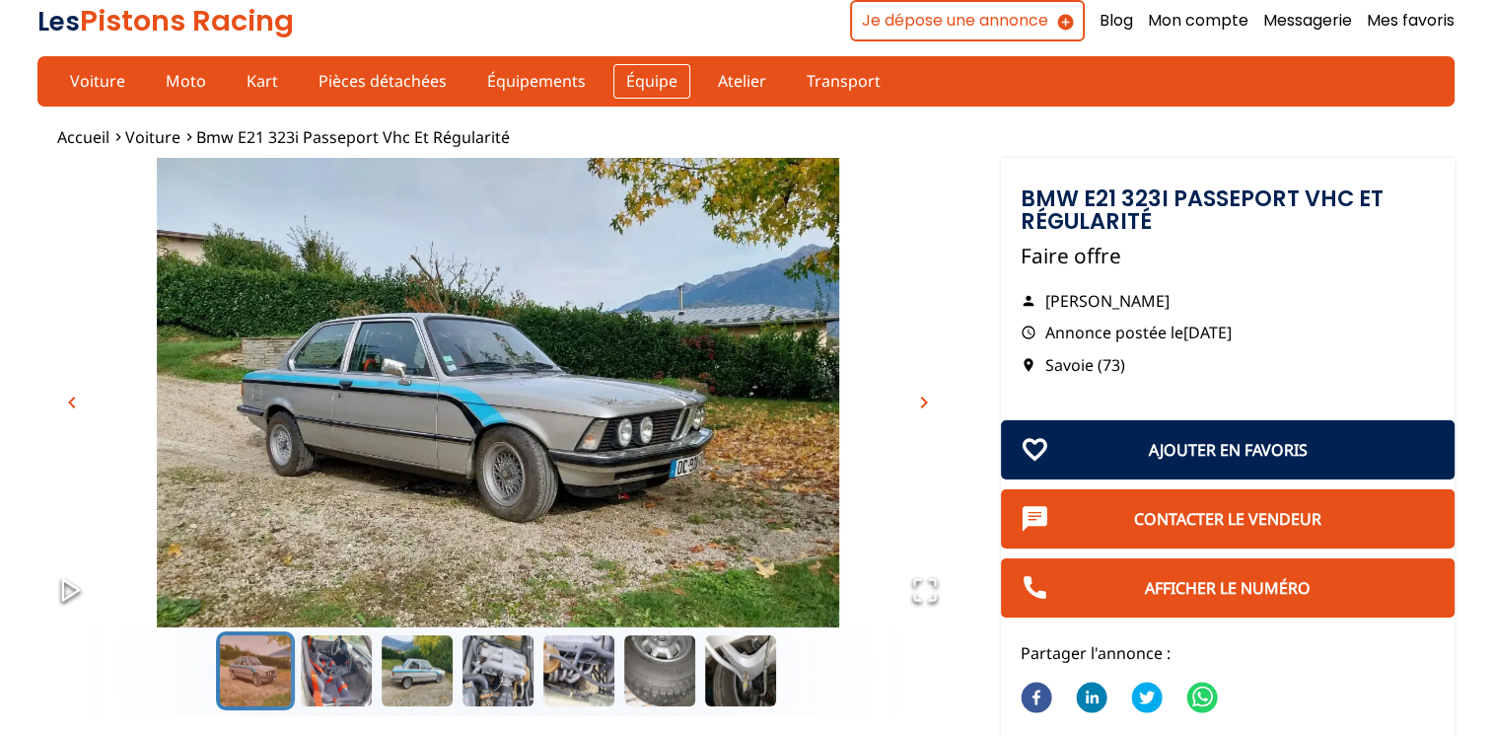
click at [659, 72] on link "Équipe" at bounding box center [651, 81] width 77 height 34
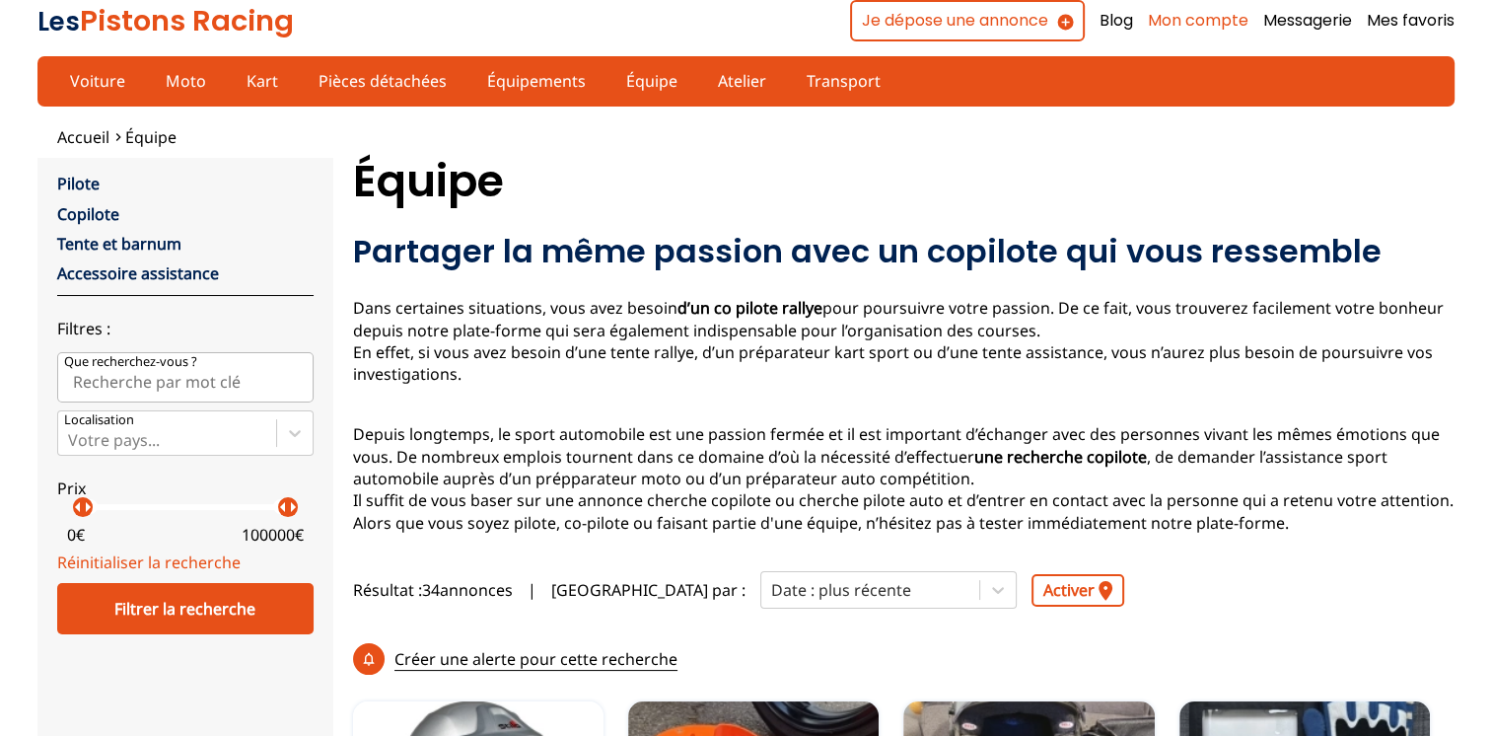
click at [1193, 21] on link "Mon compte" at bounding box center [1198, 21] width 101 height 22
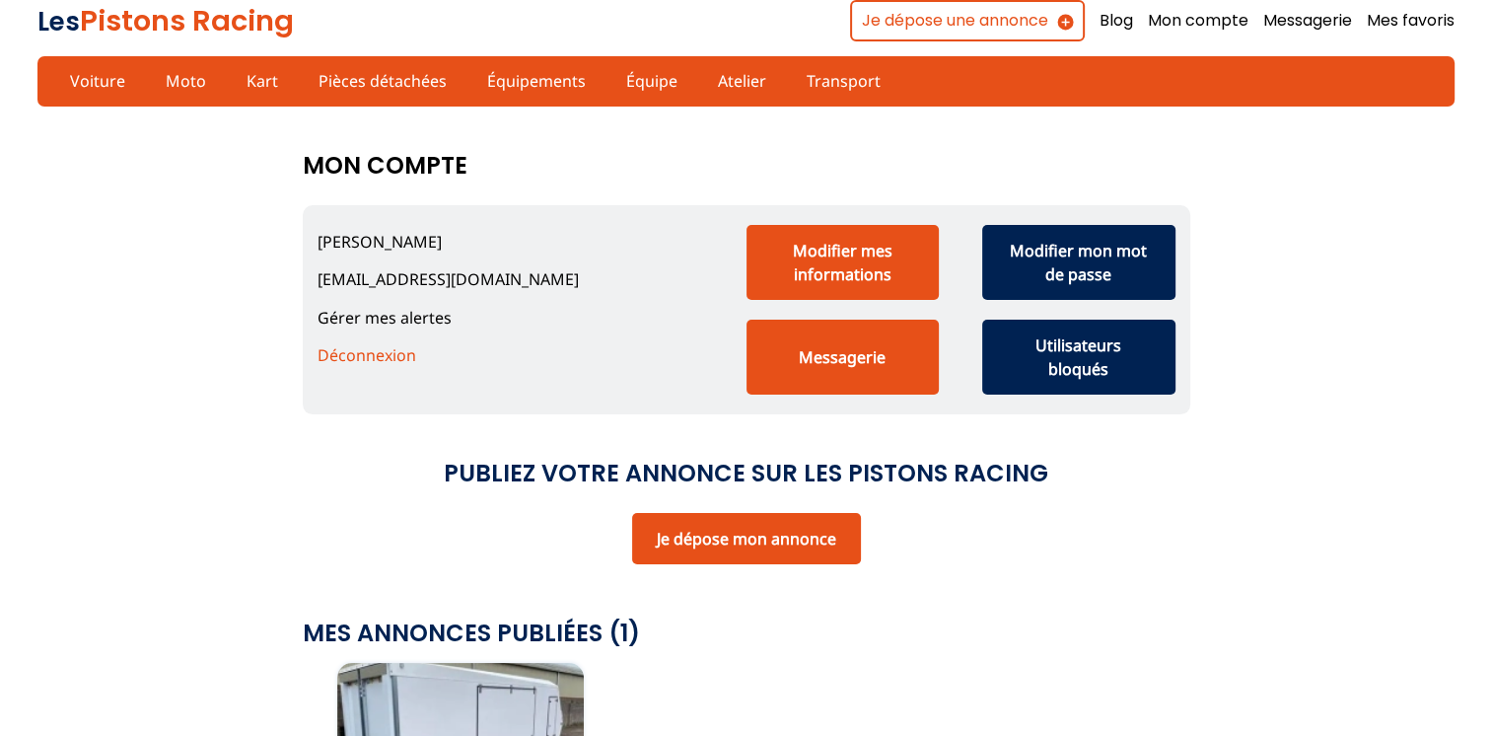
click at [430, 314] on link "Gérer mes alertes" at bounding box center [385, 318] width 134 height 22
click at [1397, 21] on link "Mes favoris" at bounding box center [1411, 21] width 88 height 22
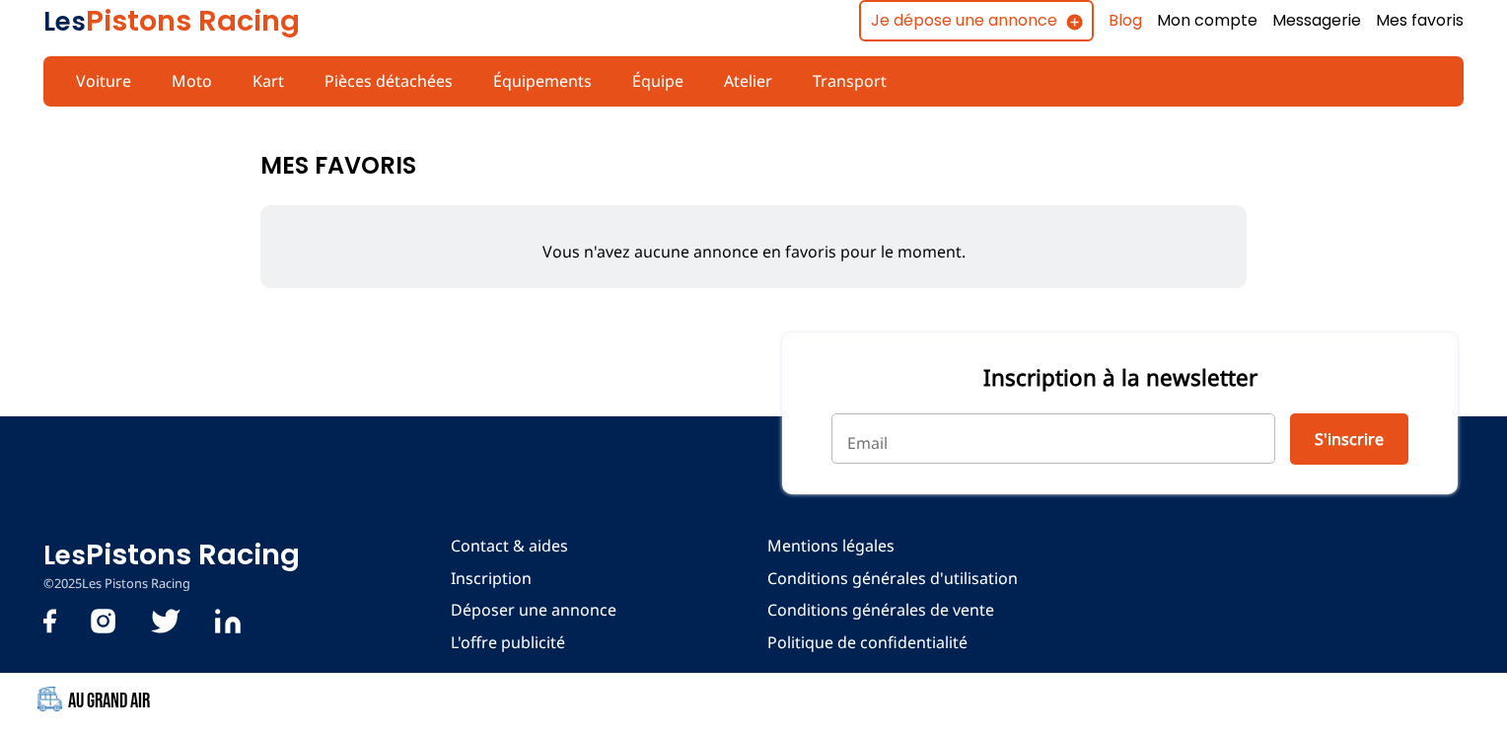
click at [1115, 27] on link "Blog" at bounding box center [1126, 21] width 34 height 22
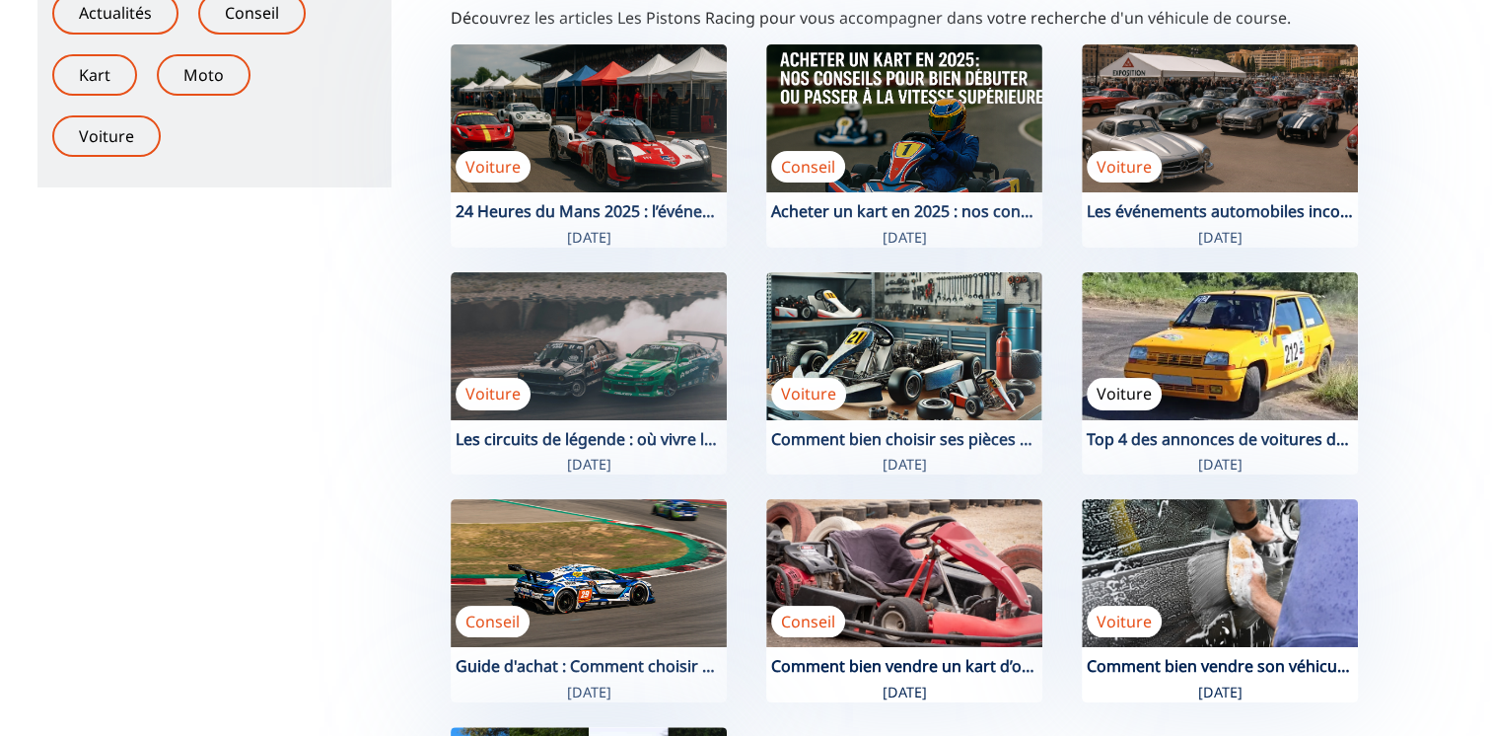
scroll to position [197, 0]
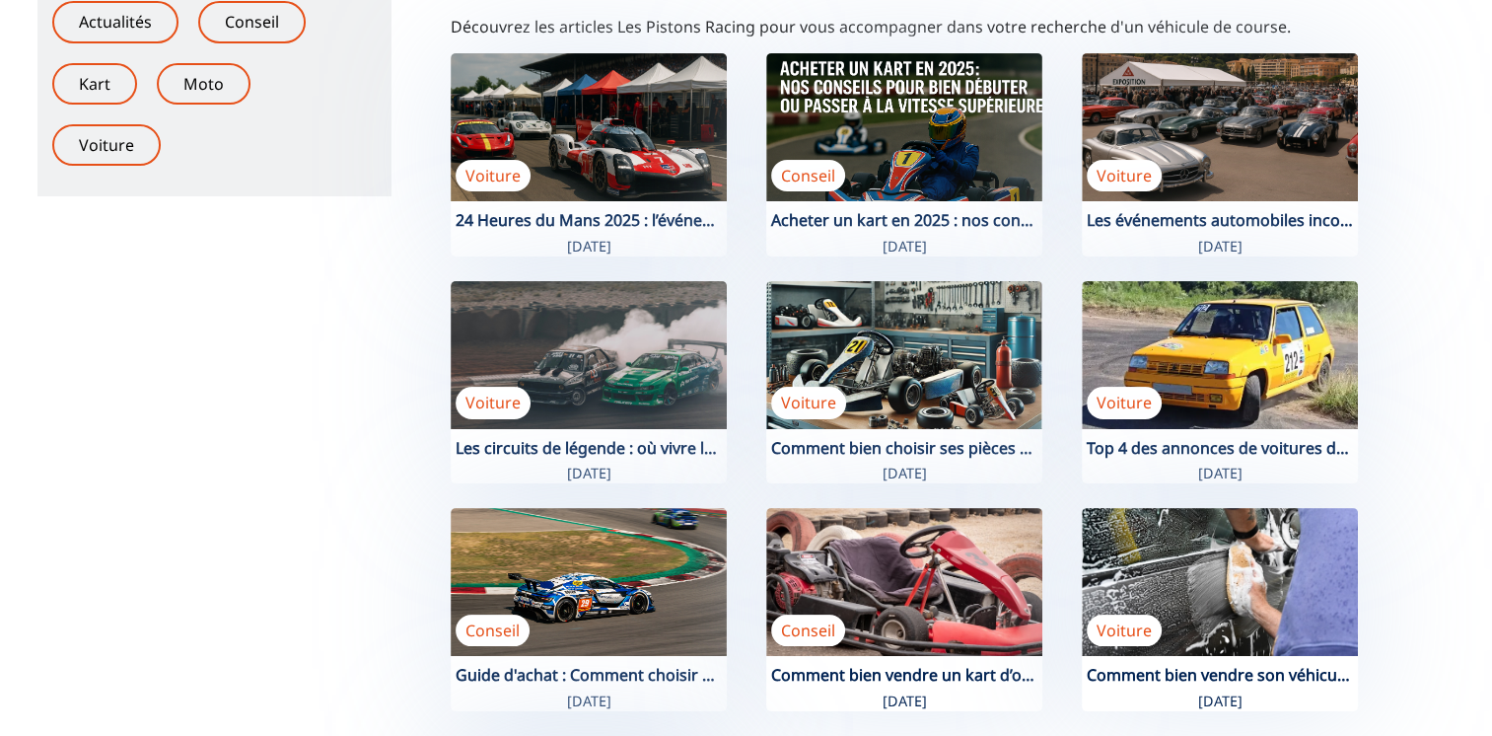
click at [1236, 459] on div "Voiture Top 4 des annonces de voitures de rallye VHC [DATE]" at bounding box center [1220, 382] width 276 height 203
click at [1223, 395] on img at bounding box center [1220, 355] width 276 height 148
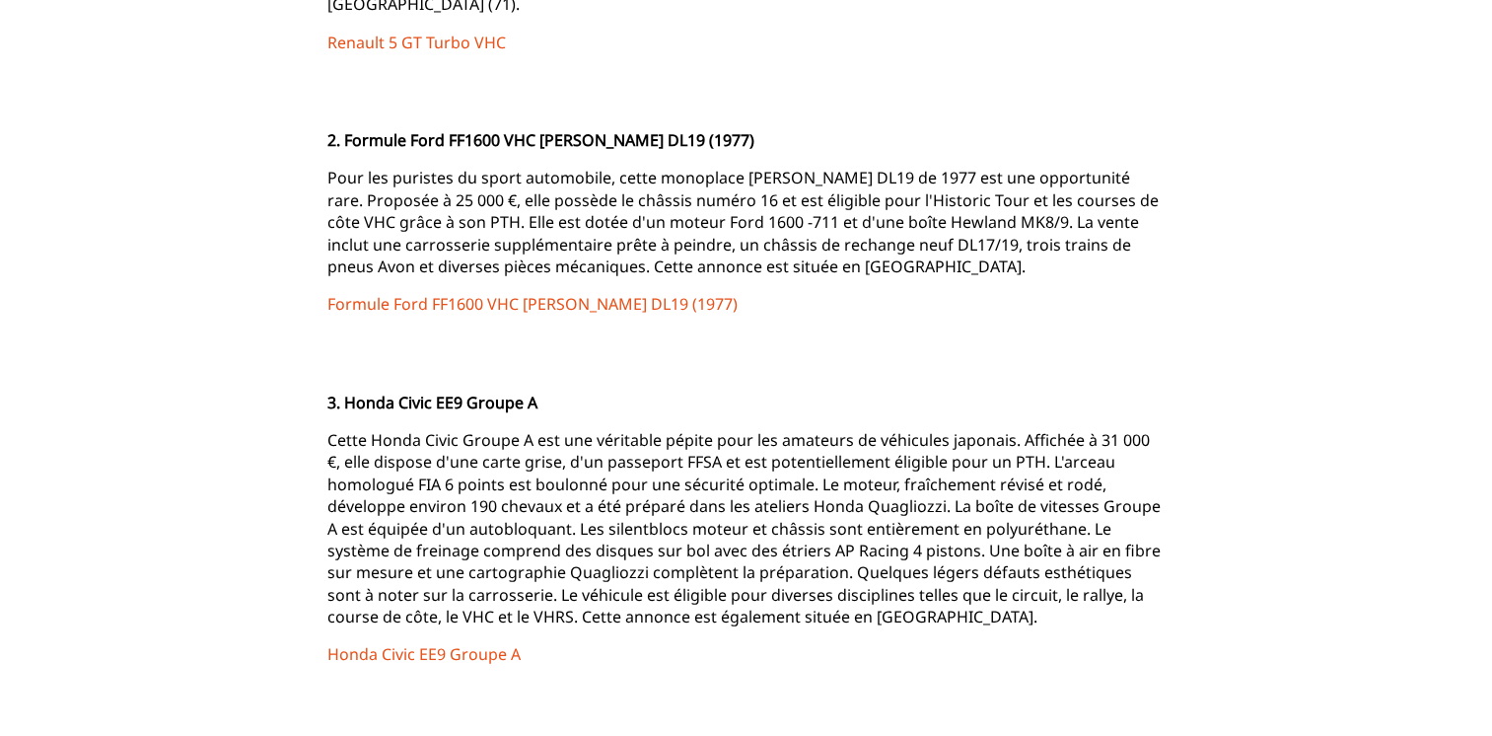
scroll to position [1085, 0]
